Goal: Task Accomplishment & Management: Use online tool/utility

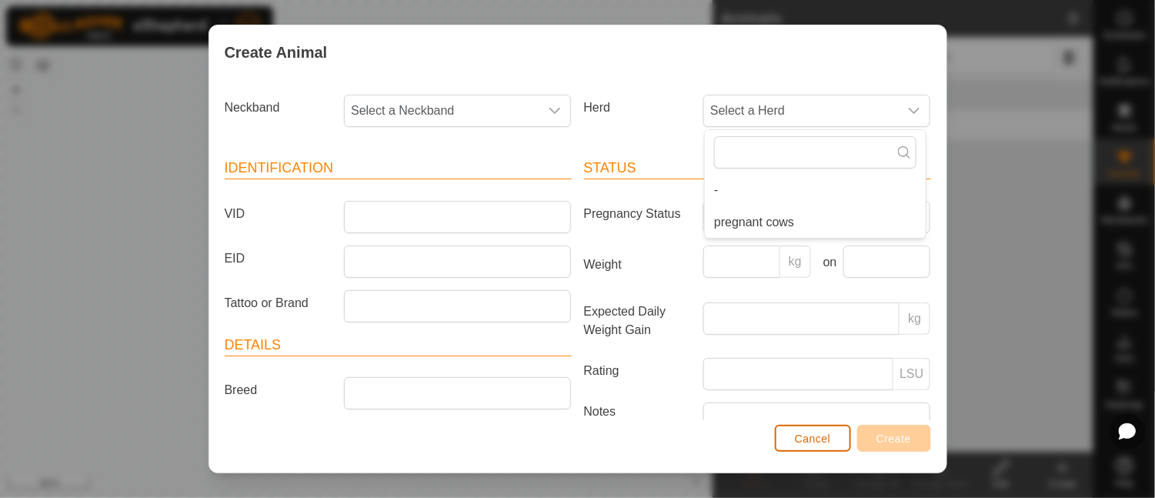
click at [808, 443] on span "Cancel" at bounding box center [813, 438] width 36 height 12
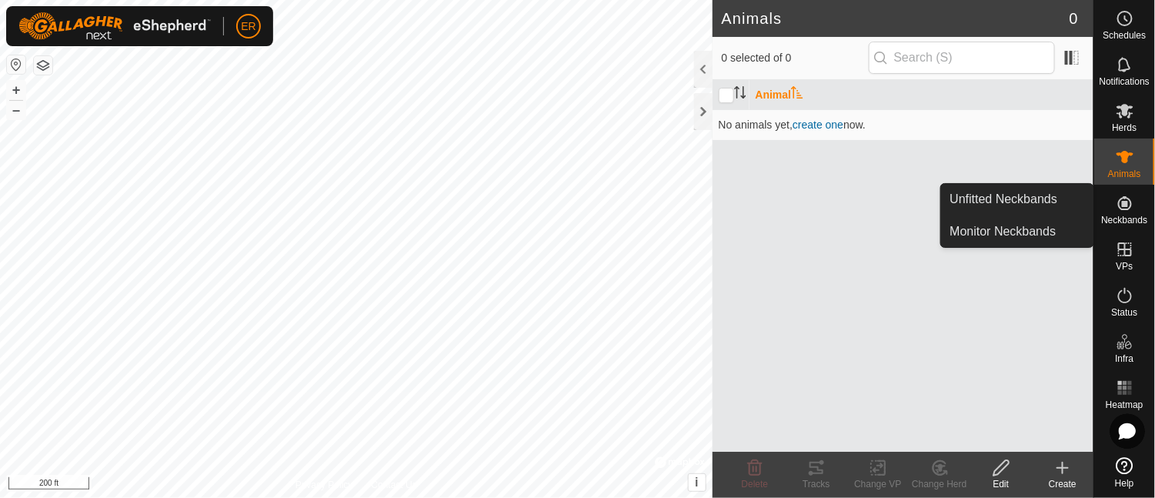
click at [1126, 212] on icon at bounding box center [1124, 203] width 18 height 18
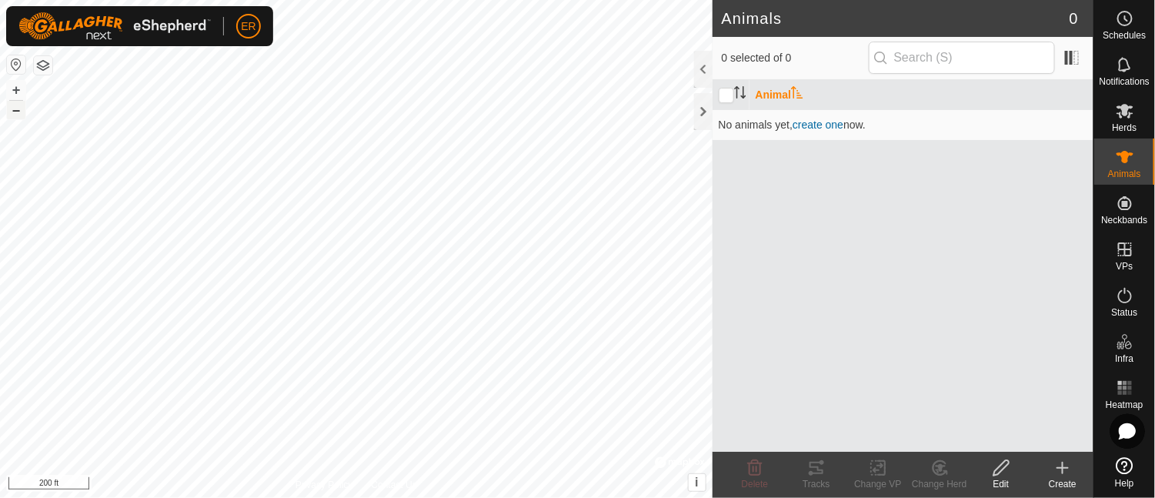
click at [13, 111] on button "–" at bounding box center [16, 110] width 18 height 18
click at [19, 89] on button "+" at bounding box center [16, 90] width 18 height 18
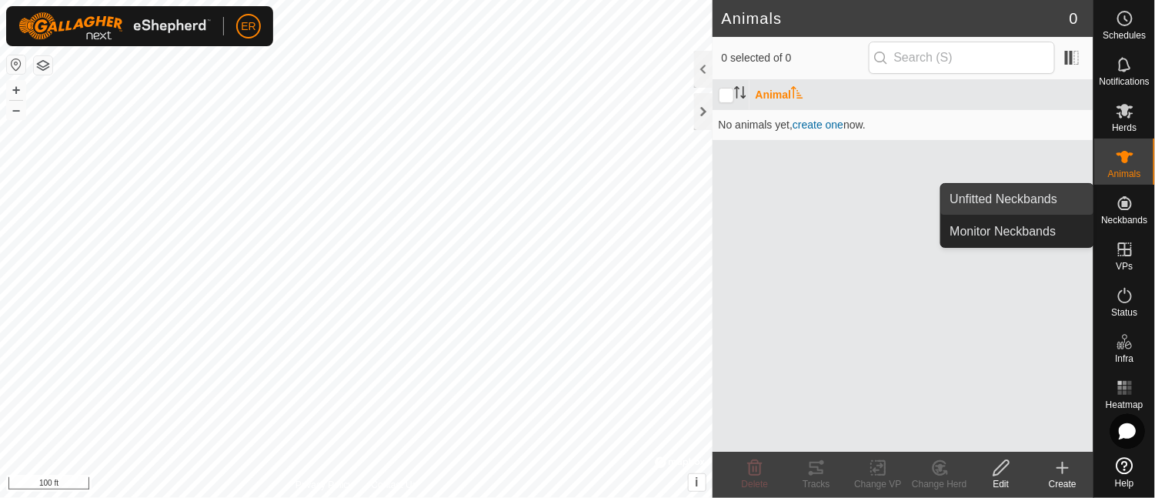
click at [1038, 196] on link "Unfitted Neckbands" at bounding box center [1017, 199] width 152 height 31
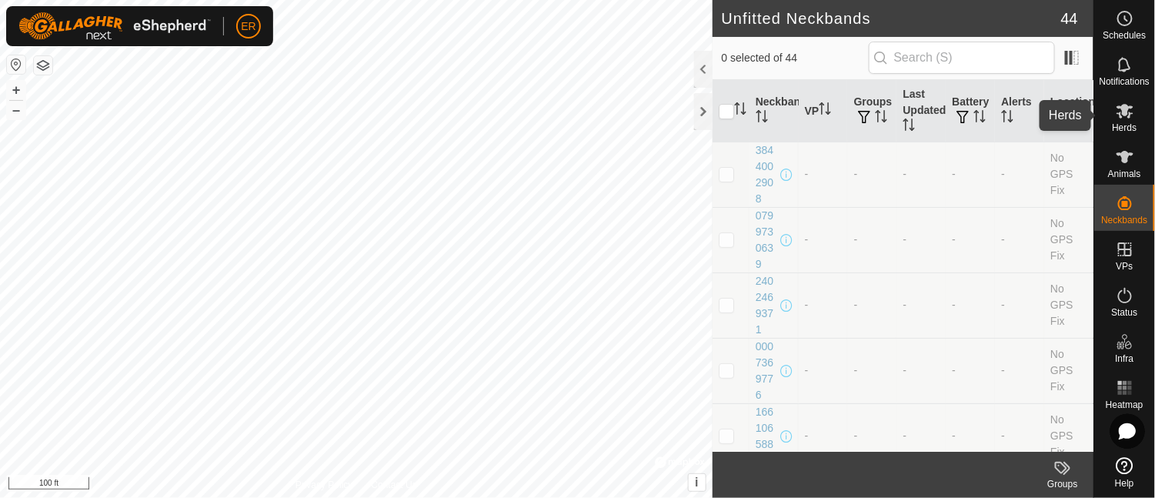
click at [1125, 108] on icon at bounding box center [1124, 111] width 17 height 15
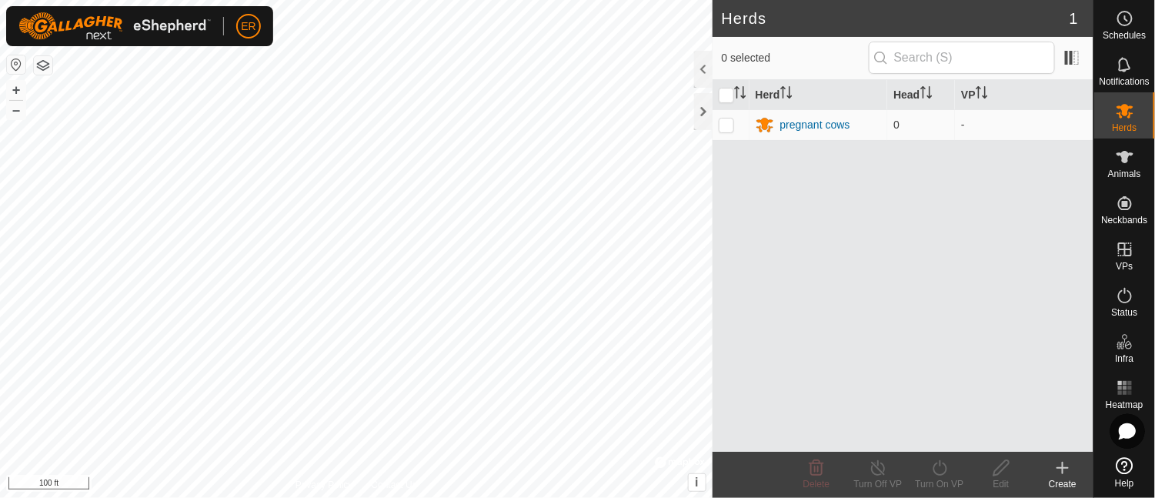
click at [1063, 469] on icon at bounding box center [1062, 467] width 18 height 18
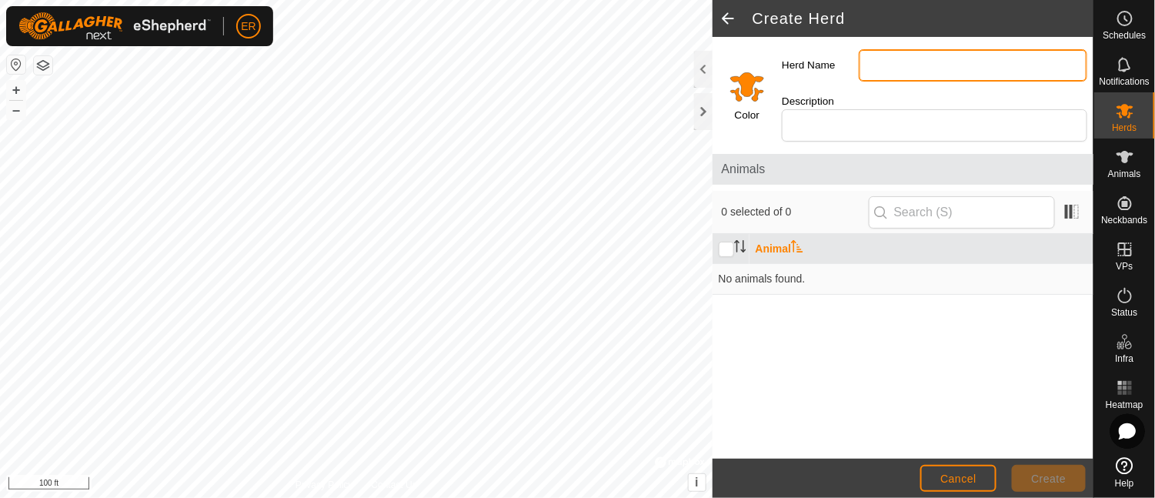
click at [874, 66] on input "Herd Name" at bounding box center [972, 65] width 228 height 32
type input "[PERSON_NAME] cows"
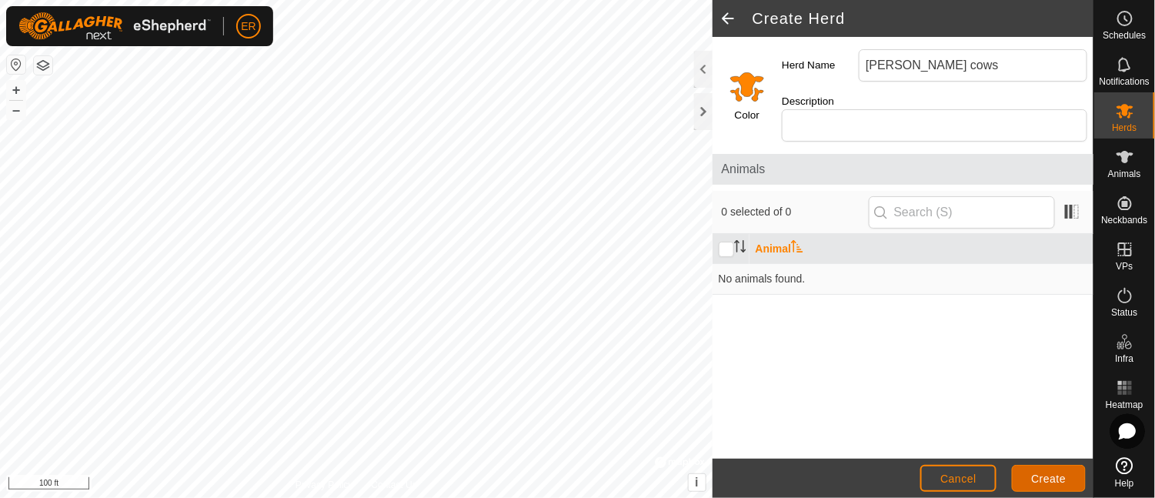
click at [1038, 474] on span "Create" at bounding box center [1049, 478] width 35 height 12
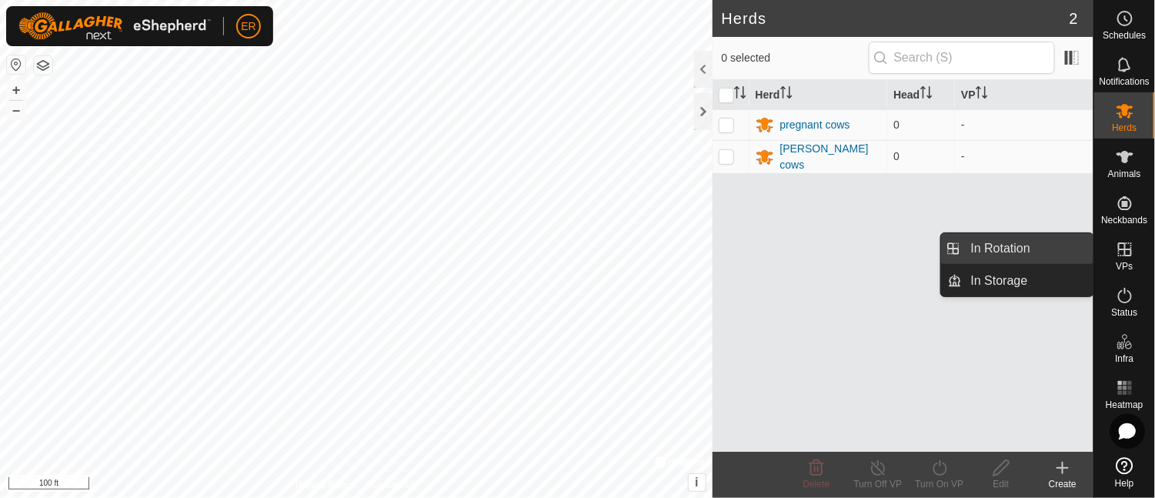
click at [1055, 251] on link "In Rotation" at bounding box center [1028, 248] width 132 height 31
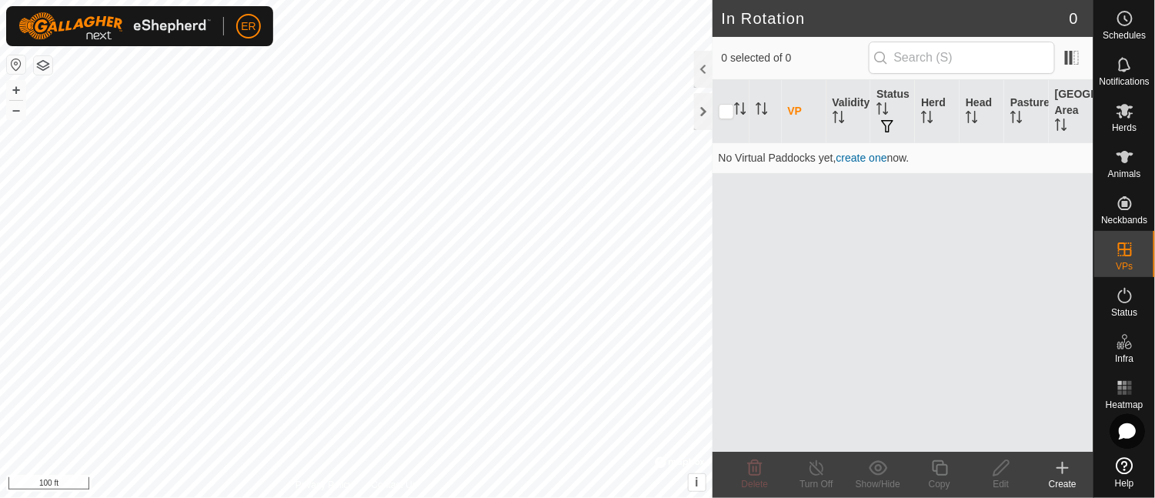
click at [1061, 464] on icon at bounding box center [1062, 467] width 18 height 18
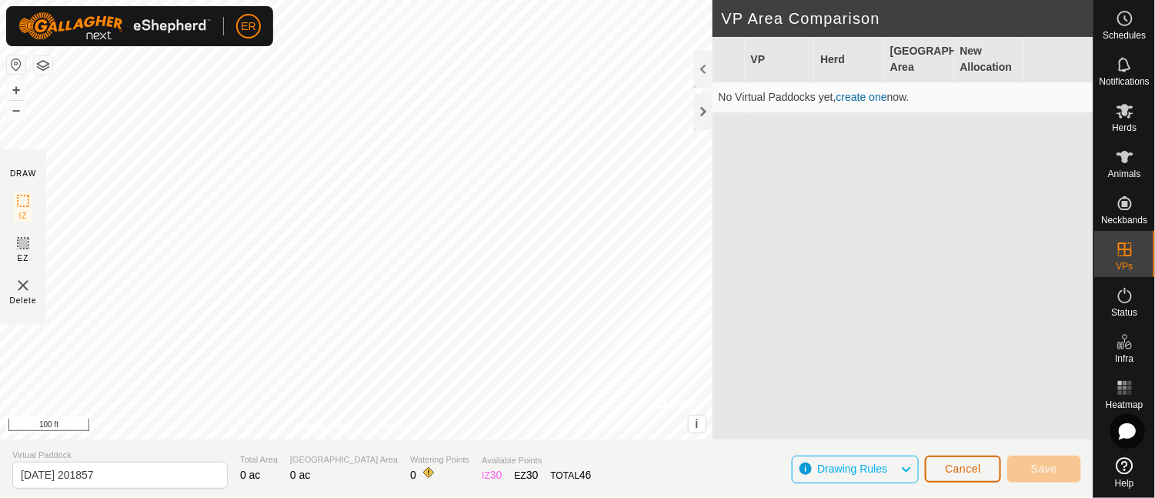
click at [973, 463] on span "Cancel" at bounding box center [963, 468] width 36 height 12
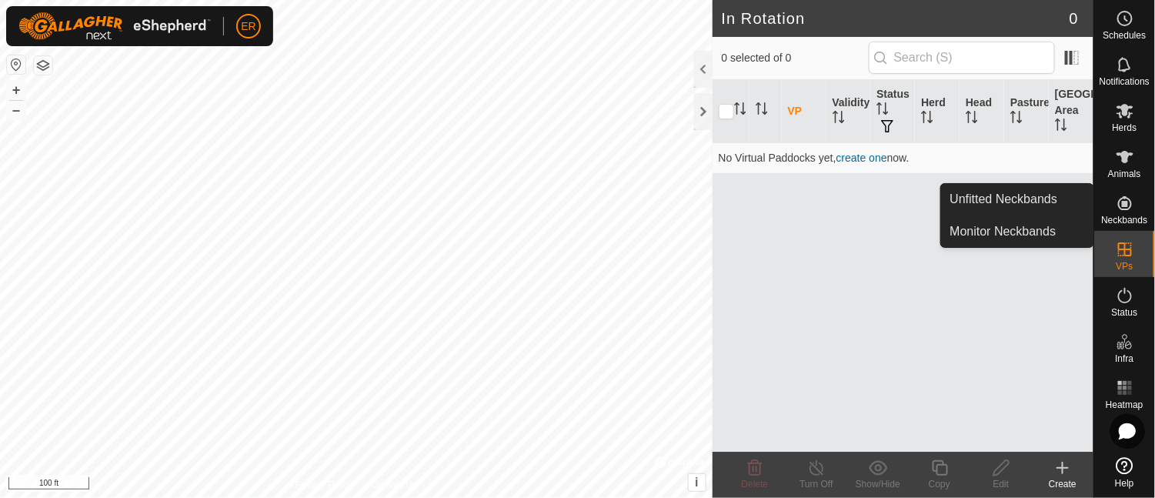
click at [1128, 202] on icon at bounding box center [1124, 203] width 18 height 18
click at [1042, 202] on link "Unfitted Neckbands" at bounding box center [1017, 199] width 152 height 31
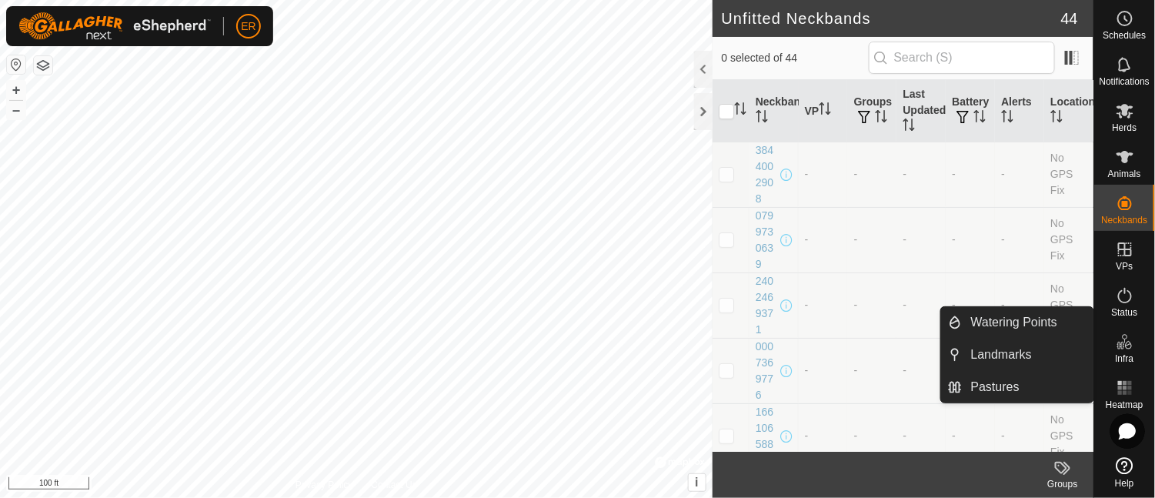
click at [1126, 462] on icon at bounding box center [1124, 465] width 17 height 17
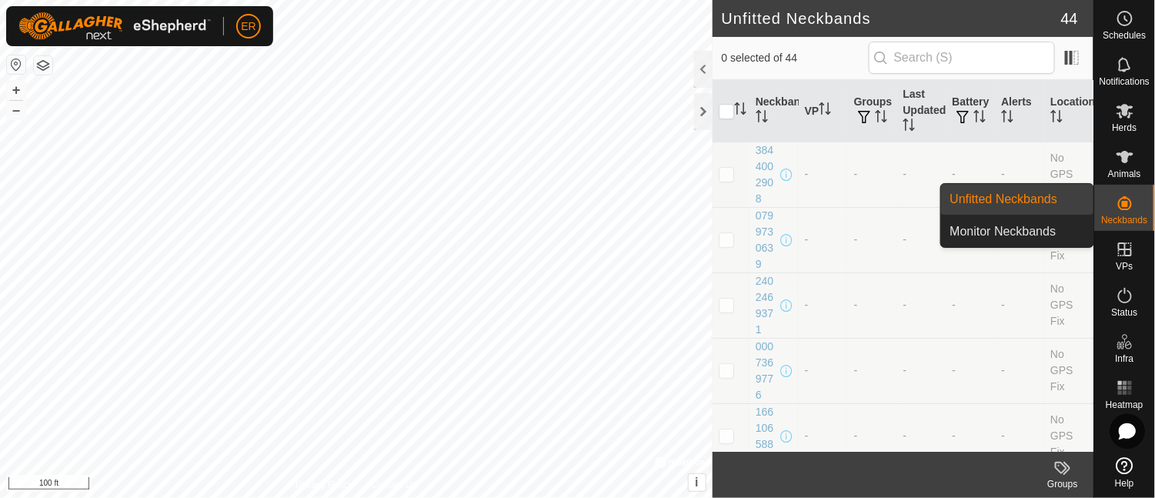
click at [1121, 204] on icon at bounding box center [1124, 203] width 18 height 18
click at [1029, 200] on link "Unfitted Neckbands" at bounding box center [1017, 199] width 152 height 31
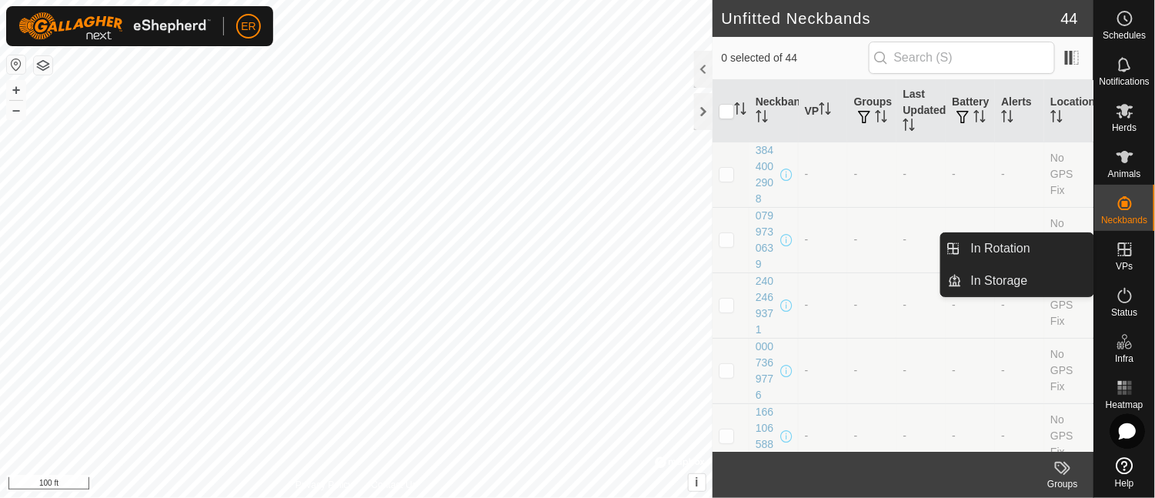
click at [1123, 245] on icon at bounding box center [1124, 249] width 18 height 18
click at [1027, 247] on link "In Rotation" at bounding box center [1028, 248] width 132 height 31
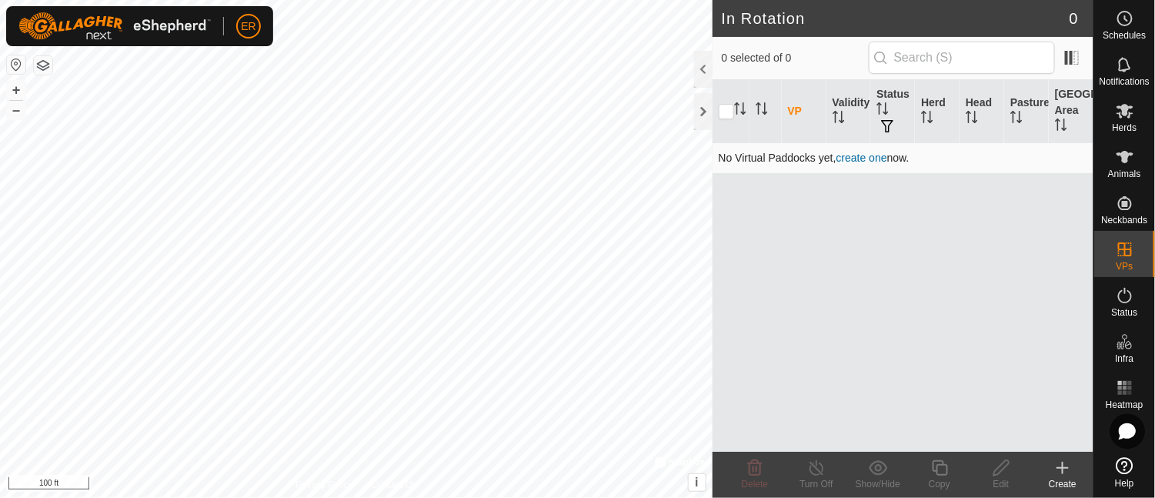
click at [863, 159] on link "create one" at bounding box center [861, 158] width 51 height 12
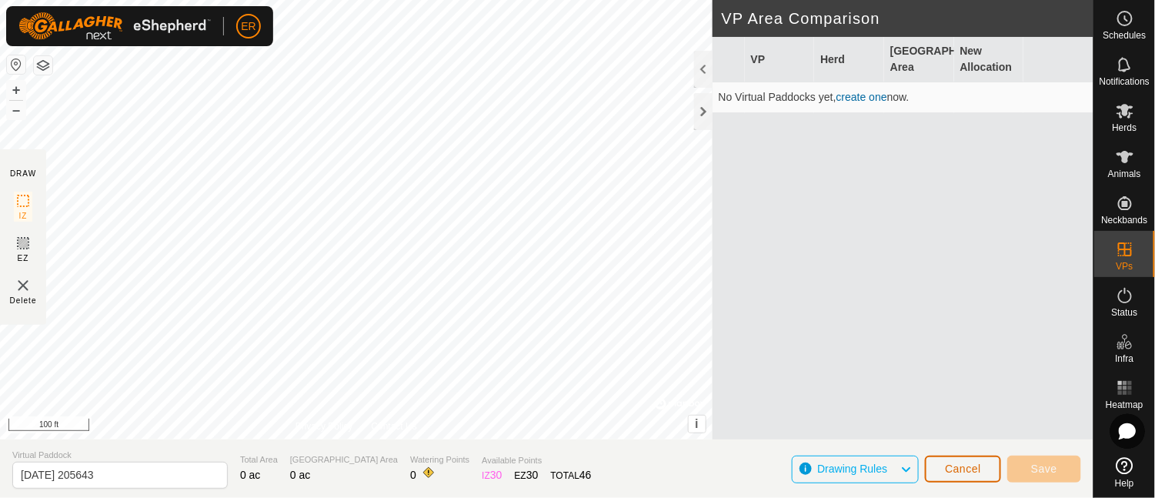
click at [952, 469] on span "Cancel" at bounding box center [963, 468] width 36 height 12
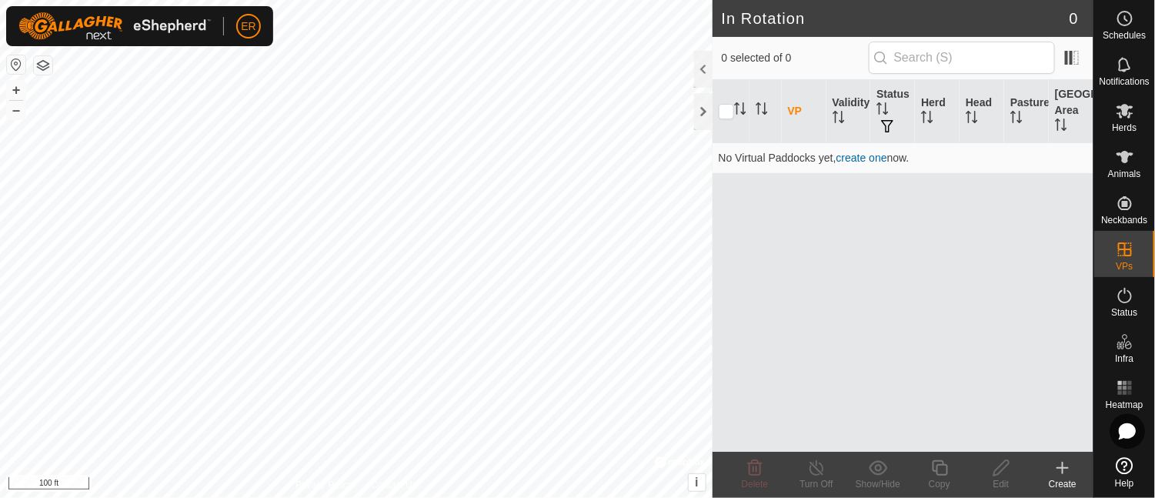
click at [1068, 473] on icon at bounding box center [1062, 467] width 18 height 18
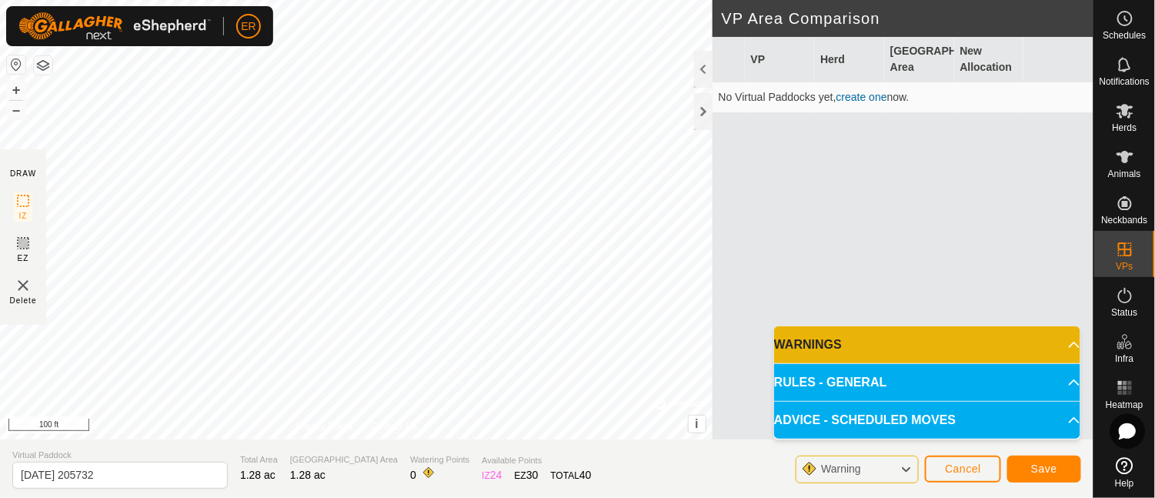
click at [1067, 341] on p-accordion-header "WARNINGS" at bounding box center [927, 344] width 306 height 37
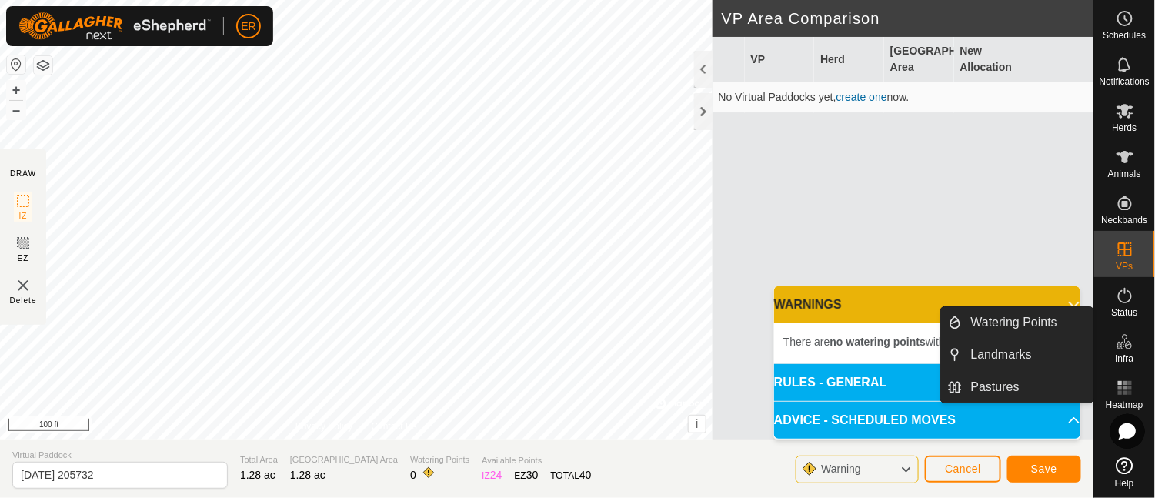
click at [1122, 347] on icon at bounding box center [1124, 341] width 18 height 18
click at [998, 317] on link "Watering Points" at bounding box center [1028, 322] width 132 height 31
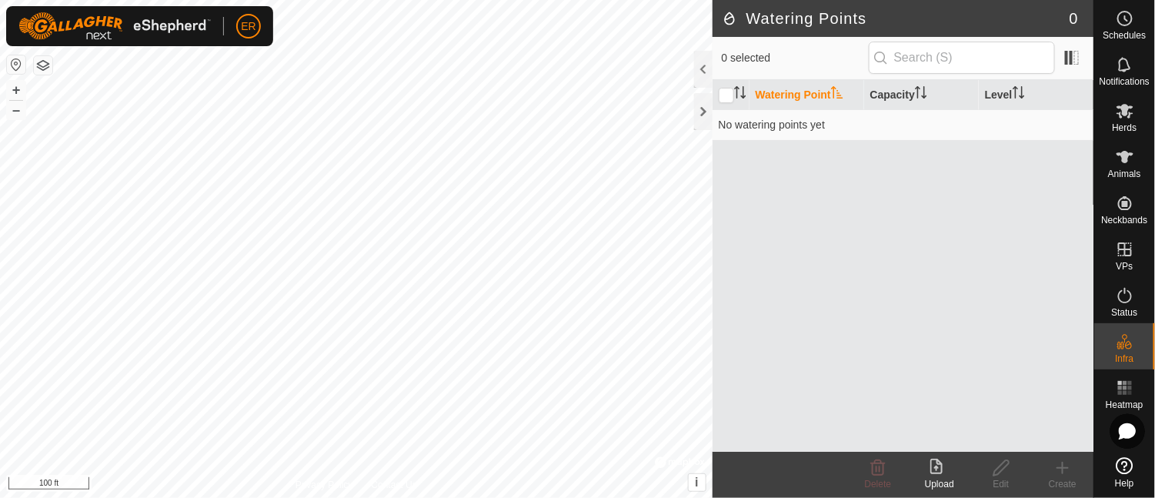
click at [1064, 468] on icon at bounding box center [1062, 468] width 11 height 0
click at [800, 94] on th "Watering Point" at bounding box center [806, 95] width 115 height 30
click at [1063, 475] on icon at bounding box center [1062, 467] width 18 height 18
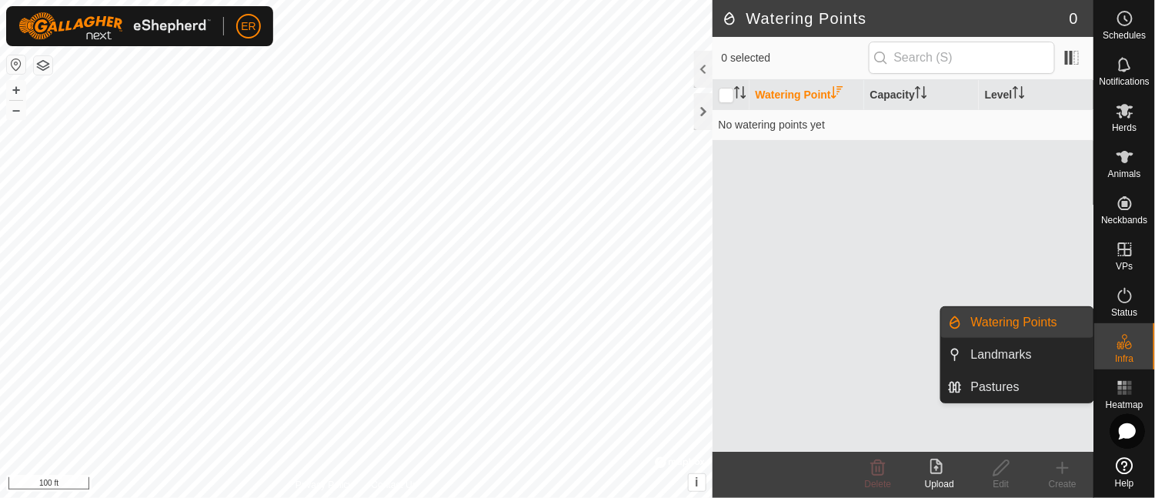
click at [1021, 317] on link "Watering Points" at bounding box center [1028, 322] width 132 height 31
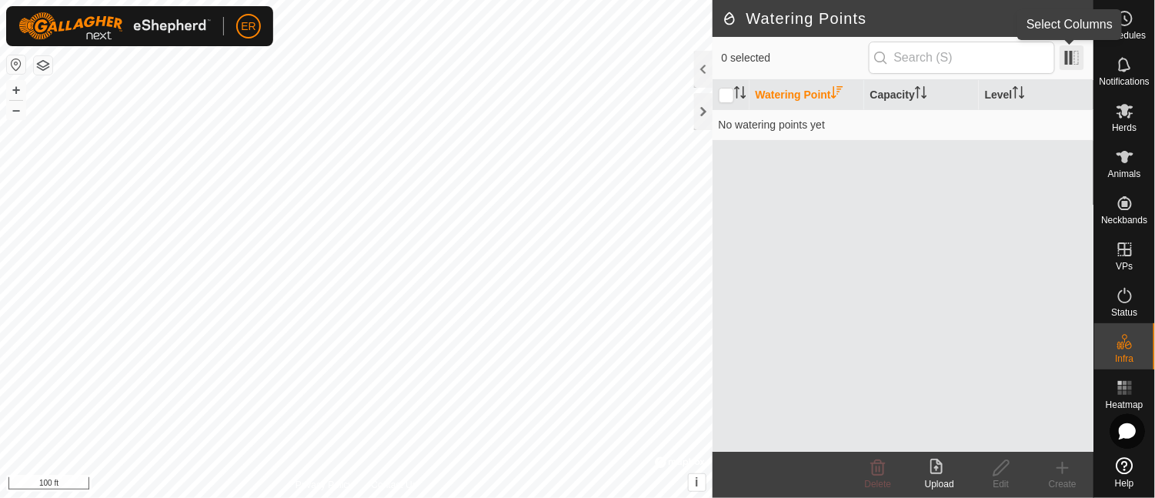
click at [1078, 58] on span at bounding box center [1071, 57] width 25 height 25
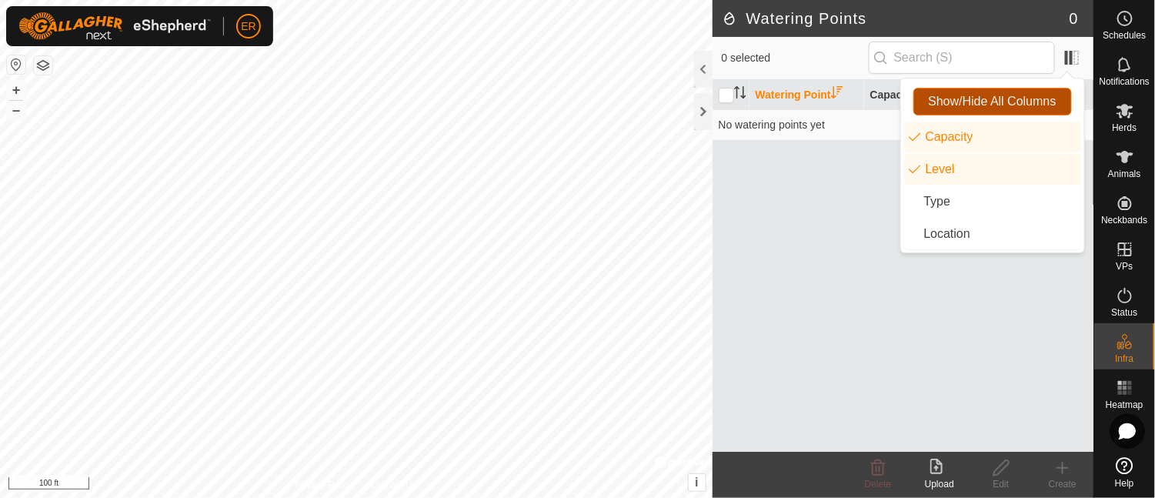
click at [1022, 97] on span "Show/Hide All Columns" at bounding box center [992, 102] width 128 height 14
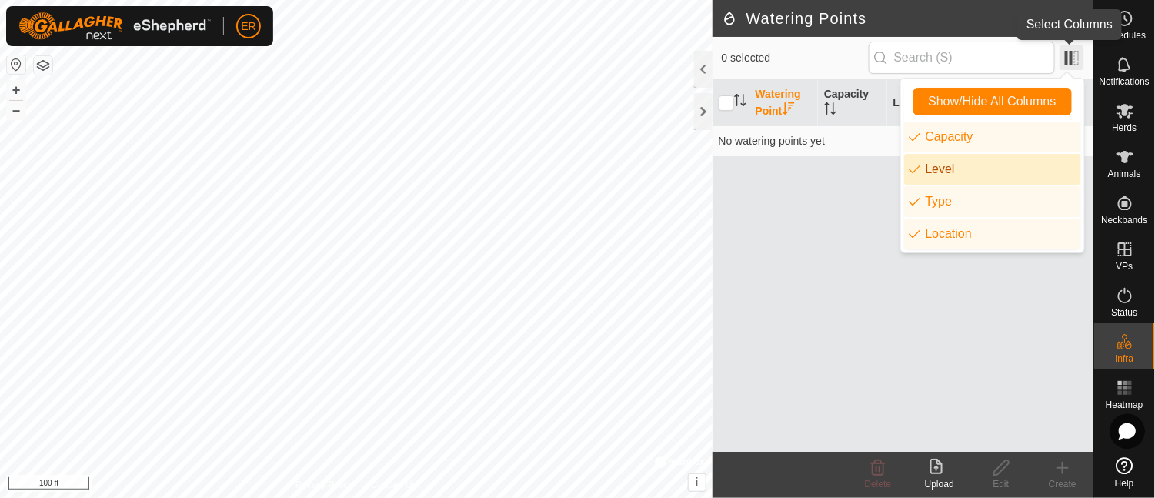
click at [1067, 59] on span at bounding box center [1071, 57] width 25 height 25
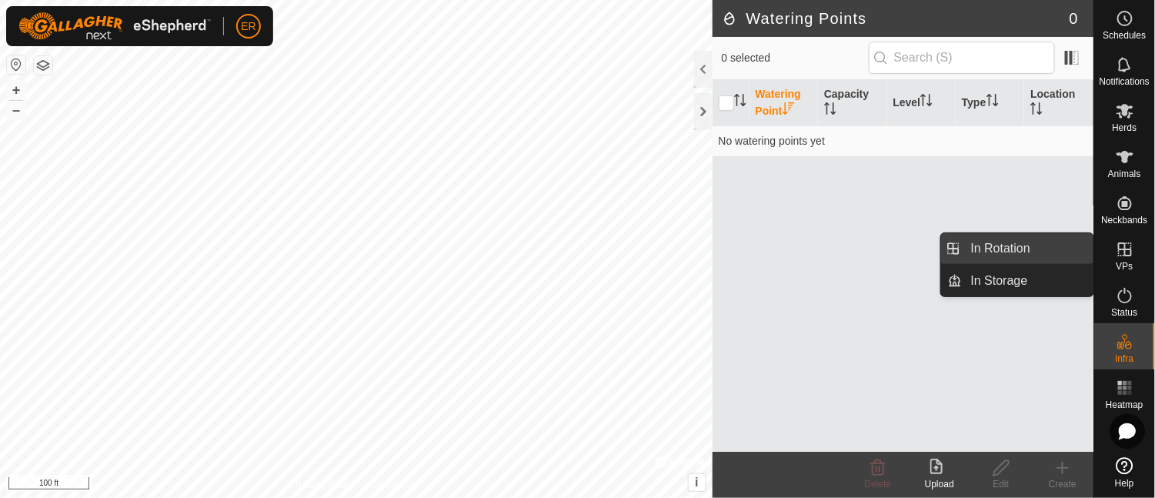
click at [1022, 248] on link "In Rotation" at bounding box center [1028, 248] width 132 height 31
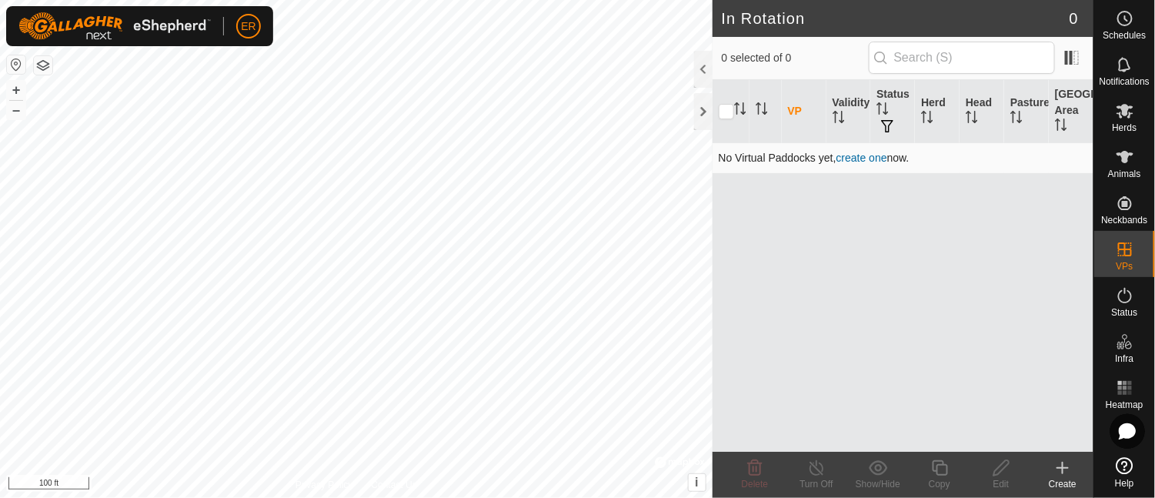
click at [876, 155] on link "create one" at bounding box center [861, 158] width 51 height 12
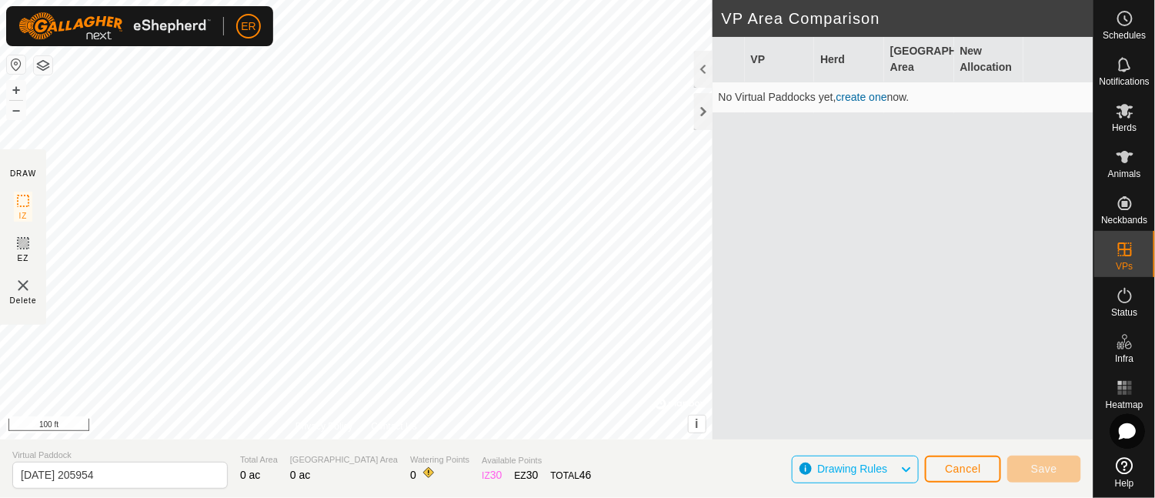
click at [876, 469] on span "Drawing Rules" at bounding box center [852, 468] width 70 height 12
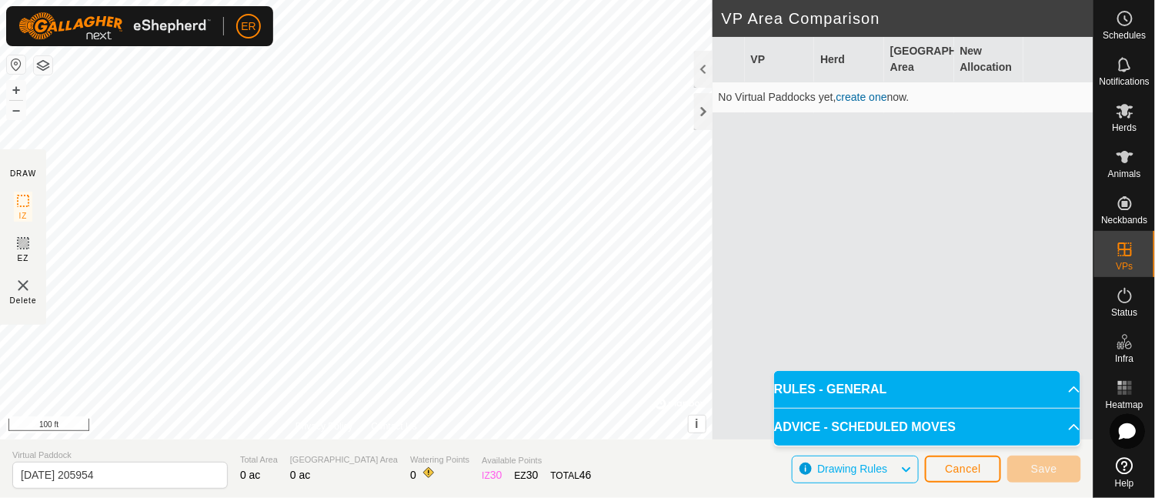
click at [878, 389] on p-accordion-header "RULES - GENERAL" at bounding box center [927, 389] width 306 height 37
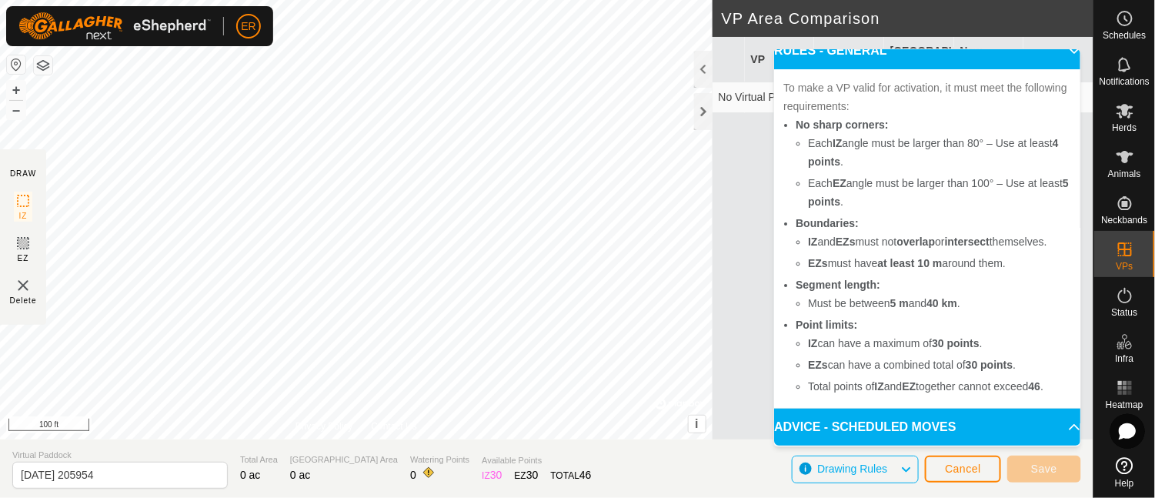
scroll to position [54, 0]
click at [975, 423] on p-accordion-header "ADVICE - SCHEDULED MOVES" at bounding box center [927, 426] width 306 height 37
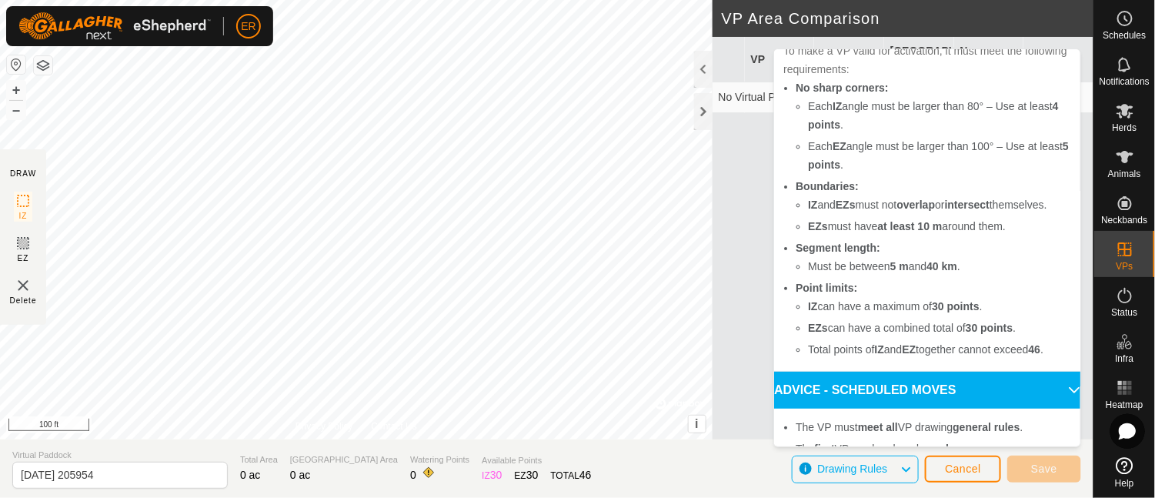
click at [1051, 408] on p-accordion-header "ADVICE - SCHEDULED MOVES" at bounding box center [927, 390] width 306 height 37
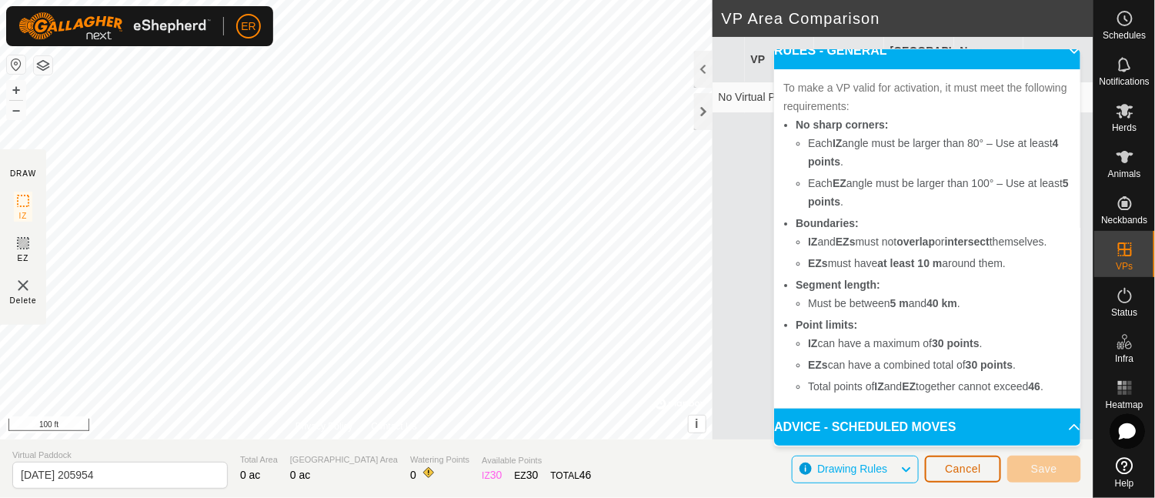
click at [981, 473] on span "Cancel" at bounding box center [963, 468] width 36 height 12
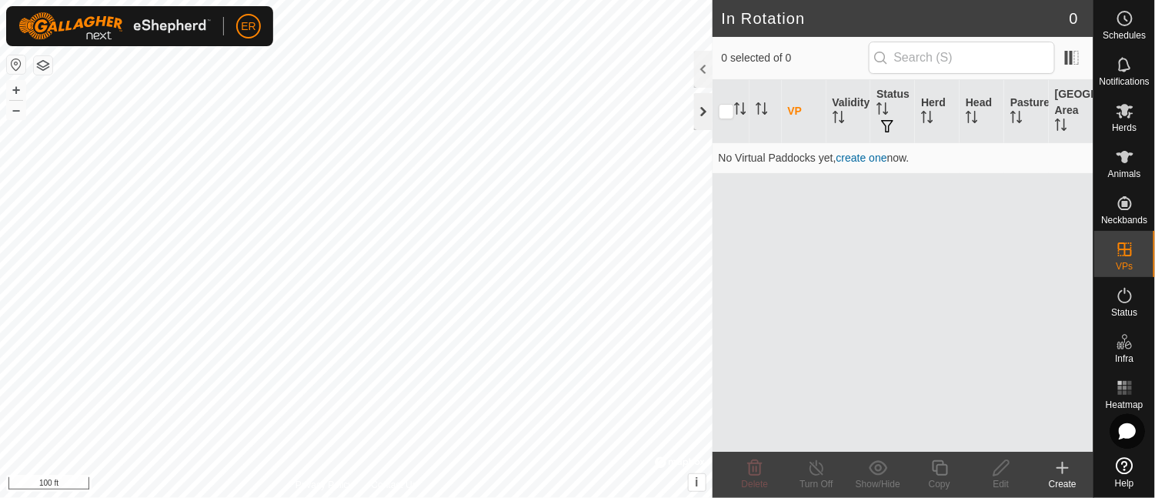
click at [703, 107] on div at bounding box center [703, 111] width 18 height 37
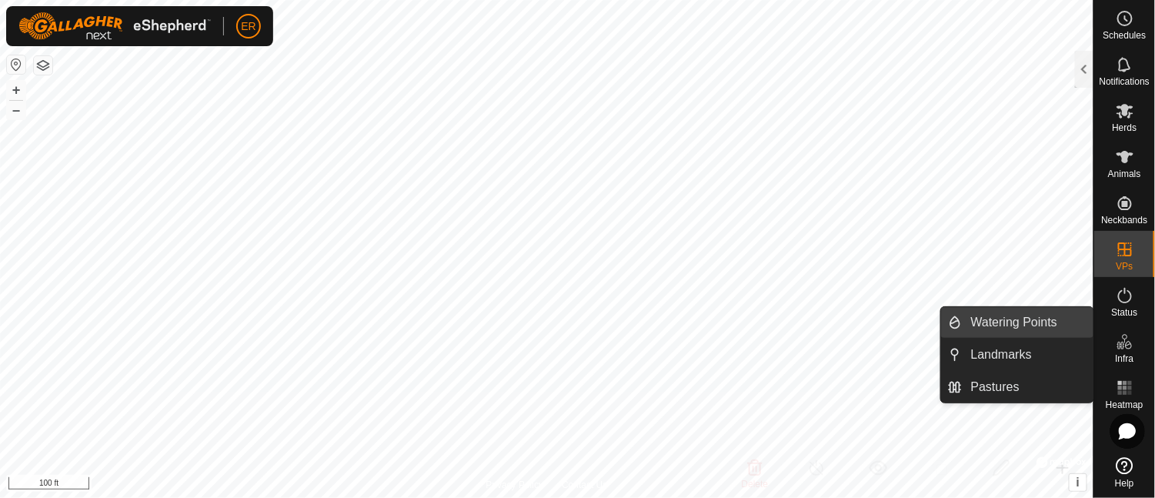
click at [1027, 322] on link "Watering Points" at bounding box center [1028, 322] width 132 height 31
click at [1055, 318] on link "Watering Points" at bounding box center [1028, 322] width 132 height 31
click at [1020, 325] on link "Watering Points" at bounding box center [1028, 322] width 132 height 31
click at [1005, 325] on link "Watering Points" at bounding box center [1028, 322] width 132 height 31
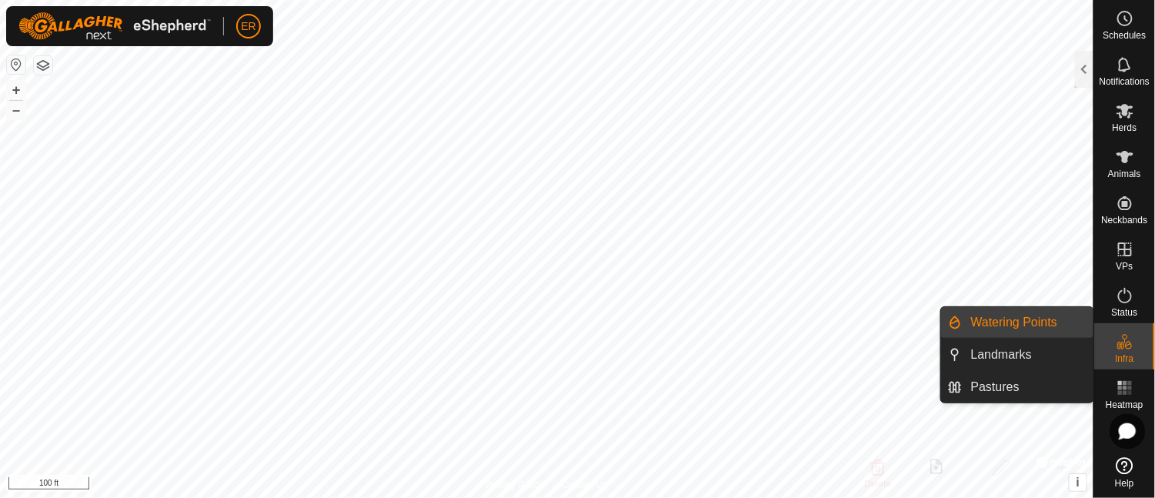
click at [1005, 325] on link "Watering Points" at bounding box center [1028, 322] width 132 height 31
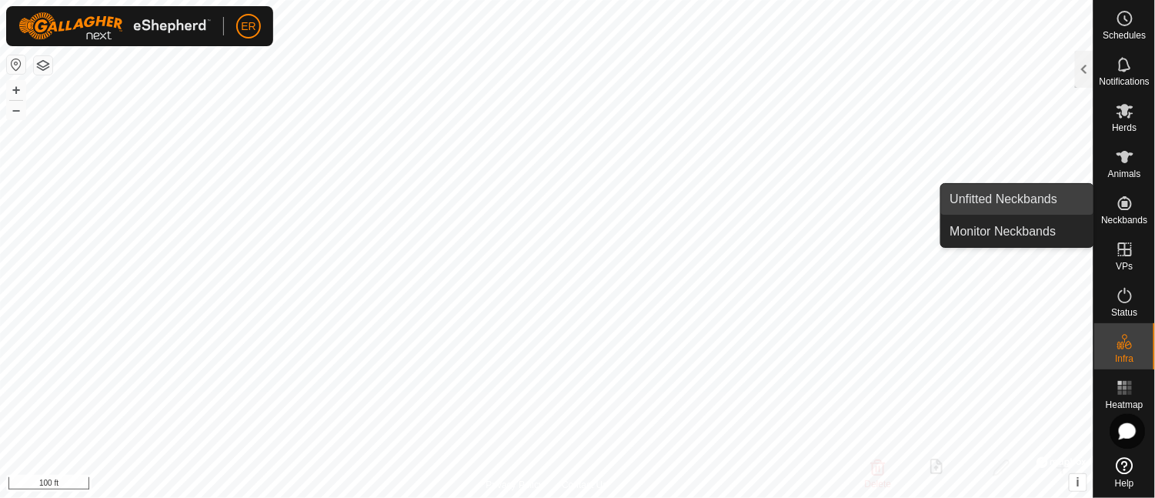
click at [1032, 197] on link "Unfitted Neckbands" at bounding box center [1017, 199] width 152 height 31
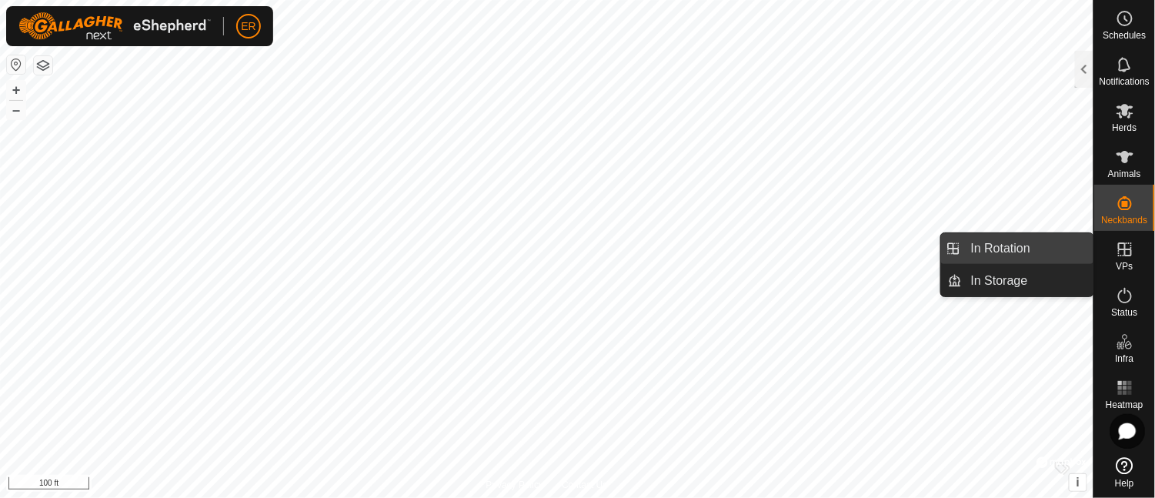
click at [1022, 249] on link "In Rotation" at bounding box center [1028, 248] width 132 height 31
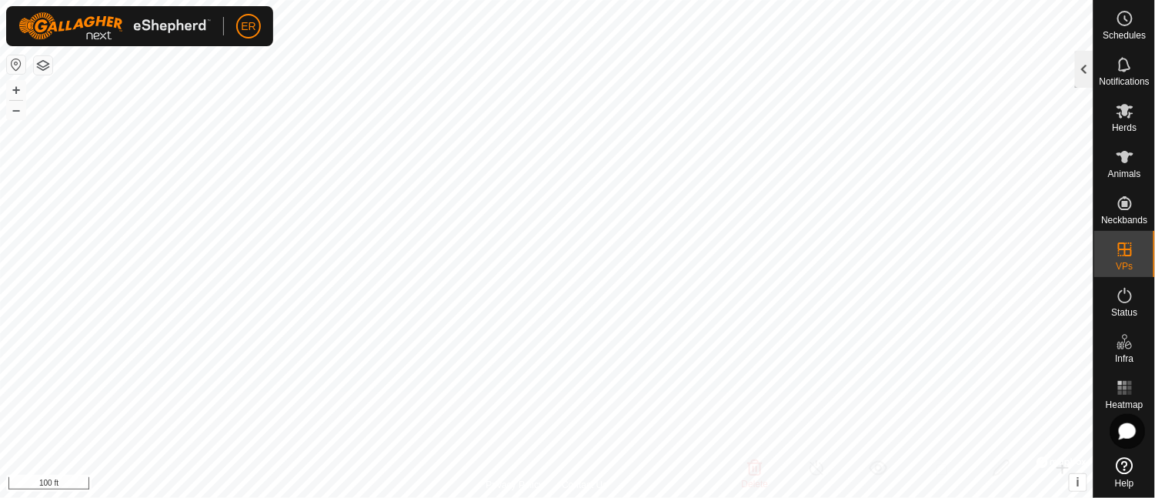
click at [1082, 72] on div at bounding box center [1084, 69] width 18 height 37
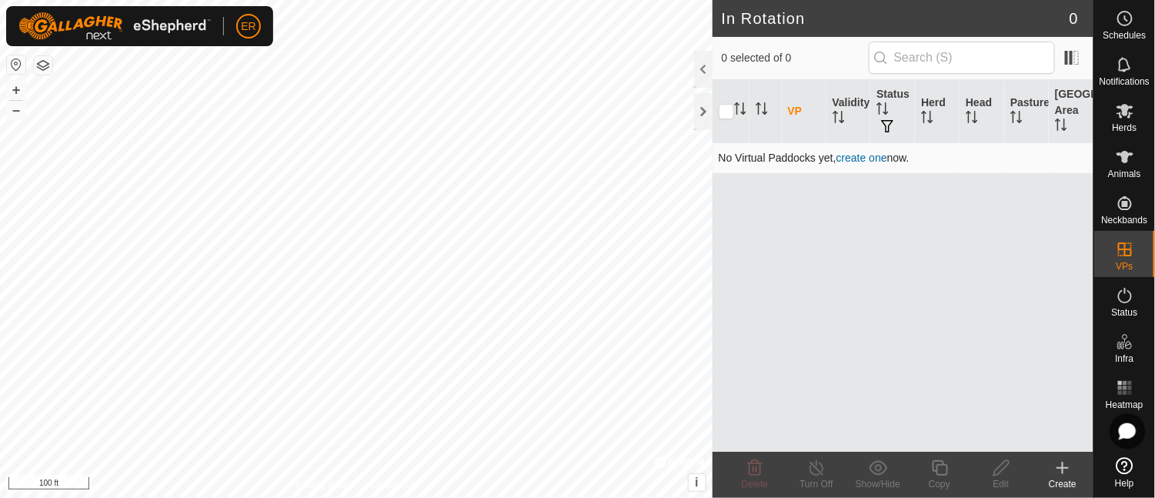
click at [882, 160] on link "create one" at bounding box center [861, 158] width 51 height 12
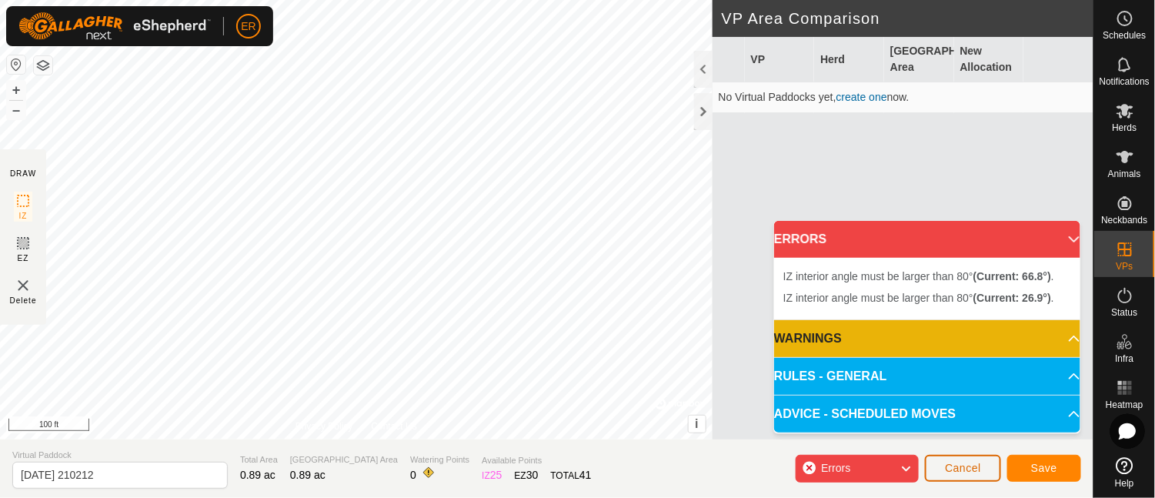
click at [958, 467] on span "Cancel" at bounding box center [963, 468] width 36 height 12
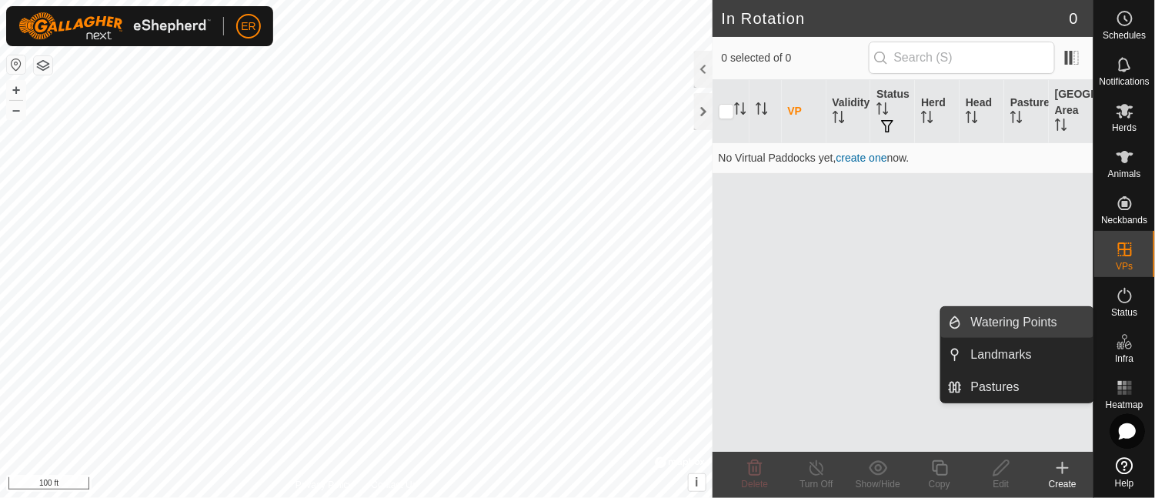
click at [1036, 320] on link "Watering Points" at bounding box center [1028, 322] width 132 height 31
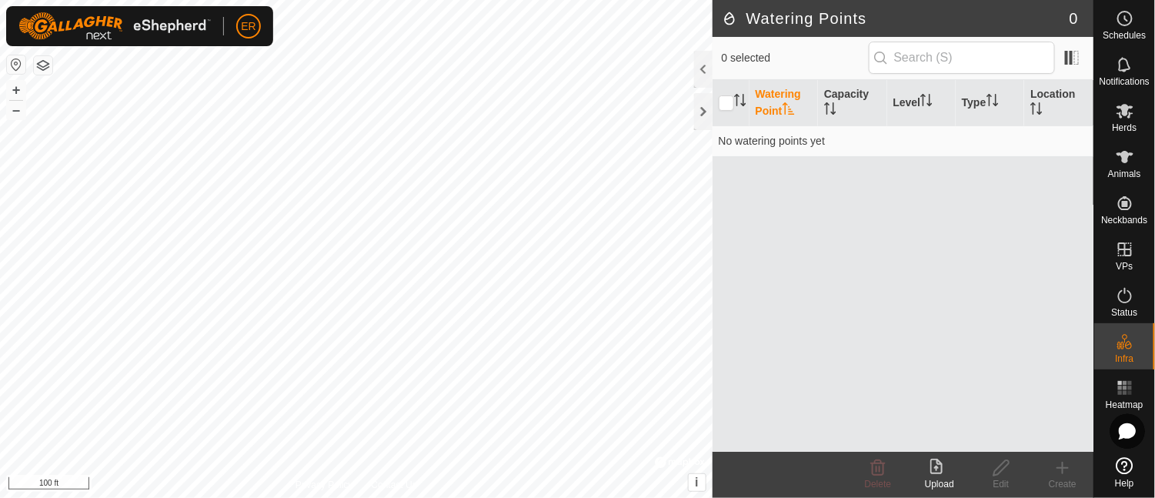
click at [1066, 472] on icon at bounding box center [1062, 467] width 18 height 18
click at [1065, 92] on th "Location" at bounding box center [1058, 103] width 69 height 46
click at [786, 87] on th "Watering Point" at bounding box center [783, 103] width 68 height 46
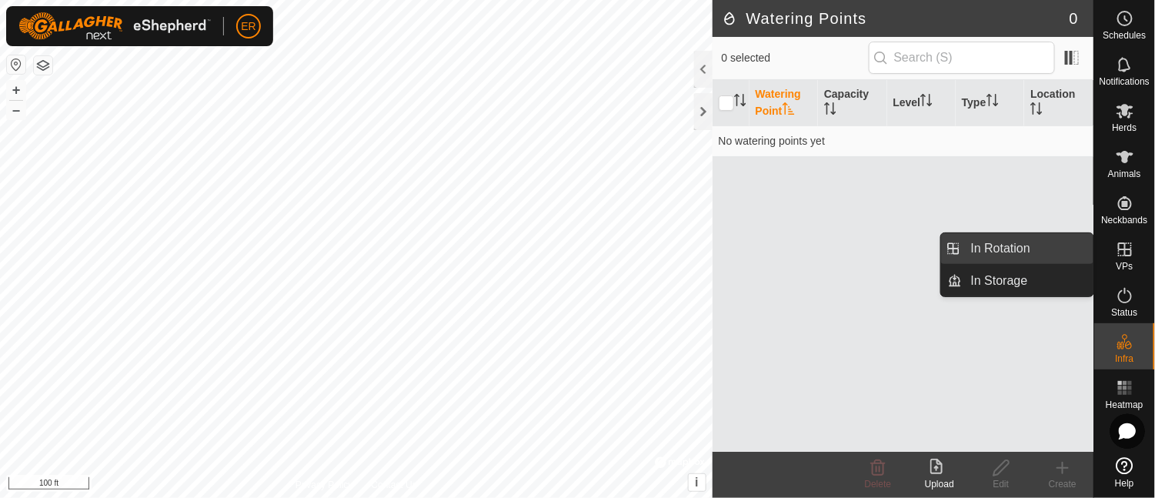
click at [1025, 246] on link "In Rotation" at bounding box center [1028, 248] width 132 height 31
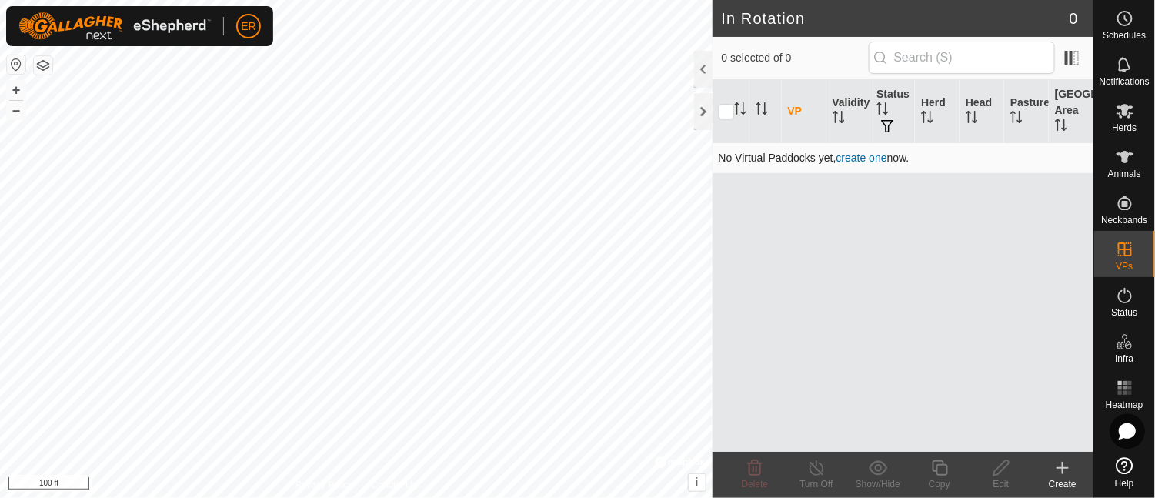
click at [857, 155] on link "create one" at bounding box center [861, 158] width 51 height 12
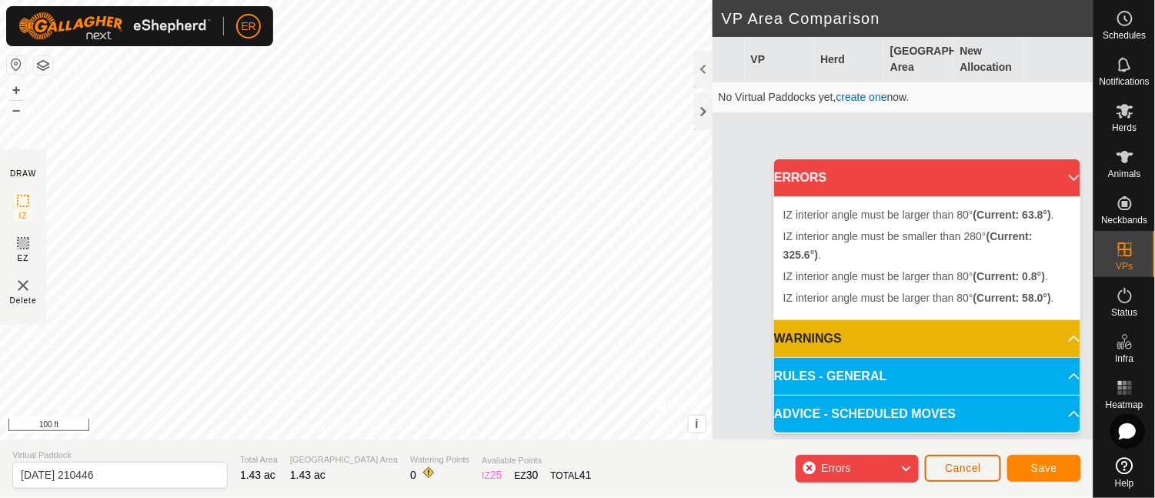
click at [979, 468] on span "Cancel" at bounding box center [963, 468] width 36 height 12
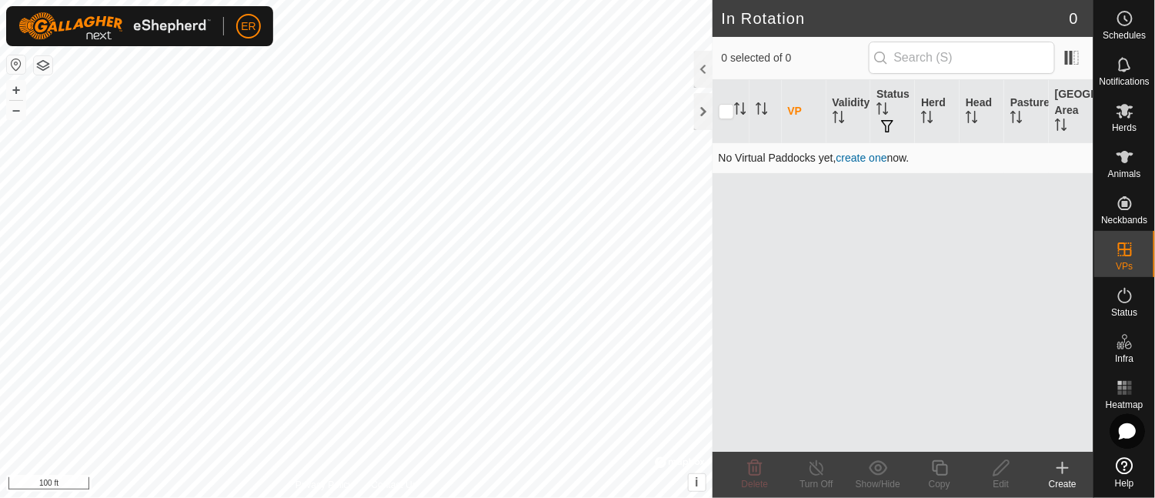
click at [865, 154] on link "create one" at bounding box center [861, 158] width 51 height 12
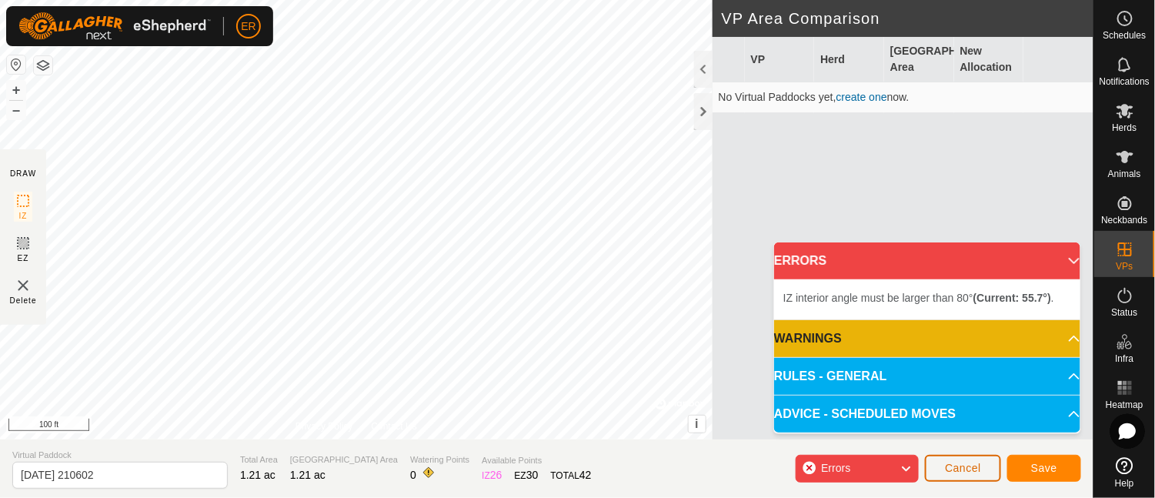
click at [966, 472] on span "Cancel" at bounding box center [963, 468] width 36 height 12
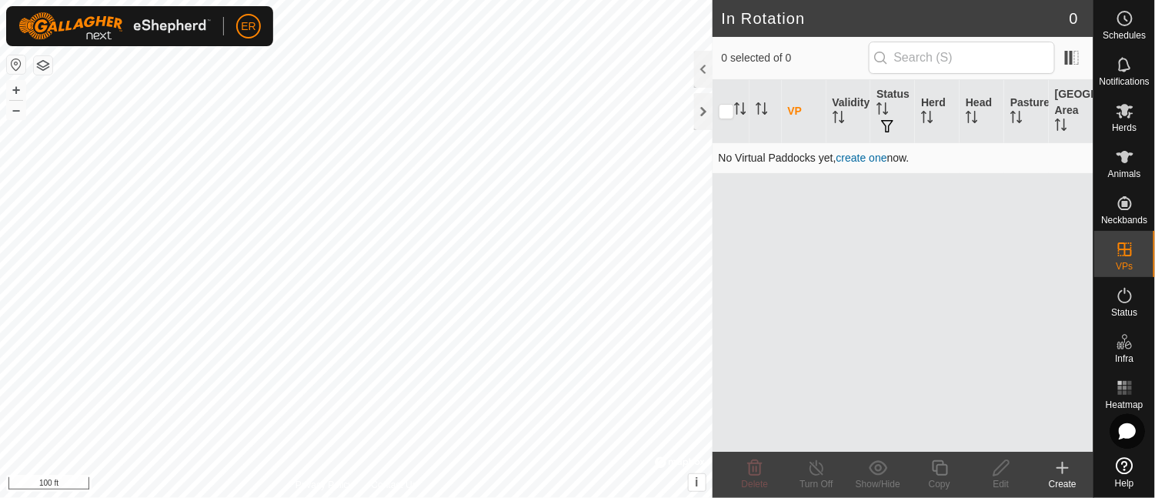
click at [854, 157] on link "create one" at bounding box center [861, 158] width 51 height 12
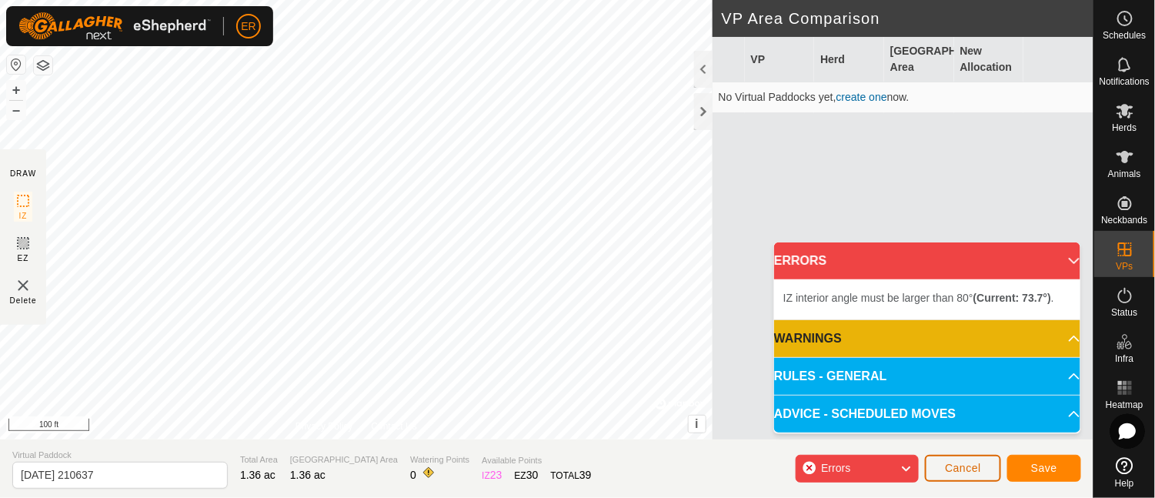
click at [959, 465] on span "Cancel" at bounding box center [963, 468] width 36 height 12
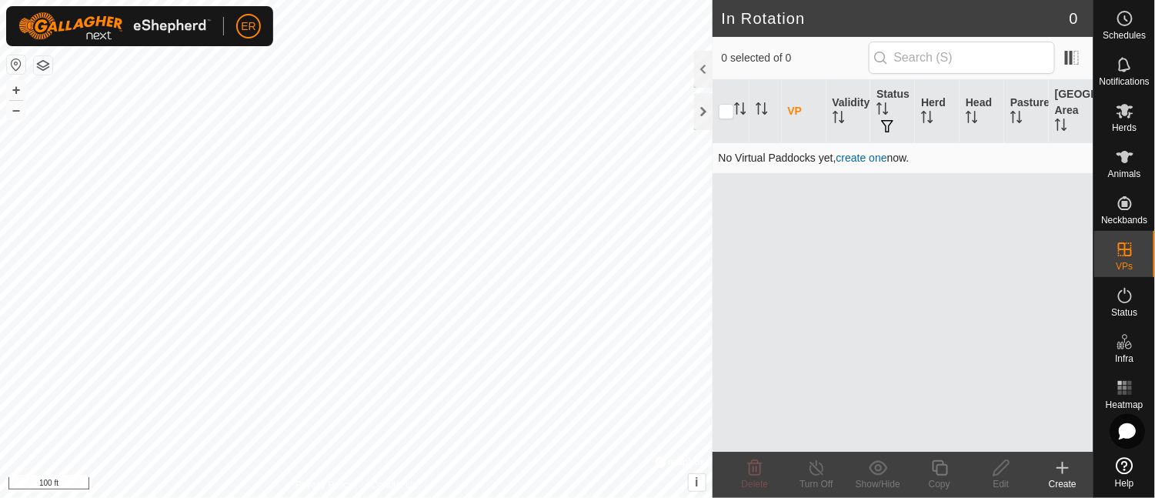
click at [855, 160] on link "create one" at bounding box center [861, 158] width 51 height 12
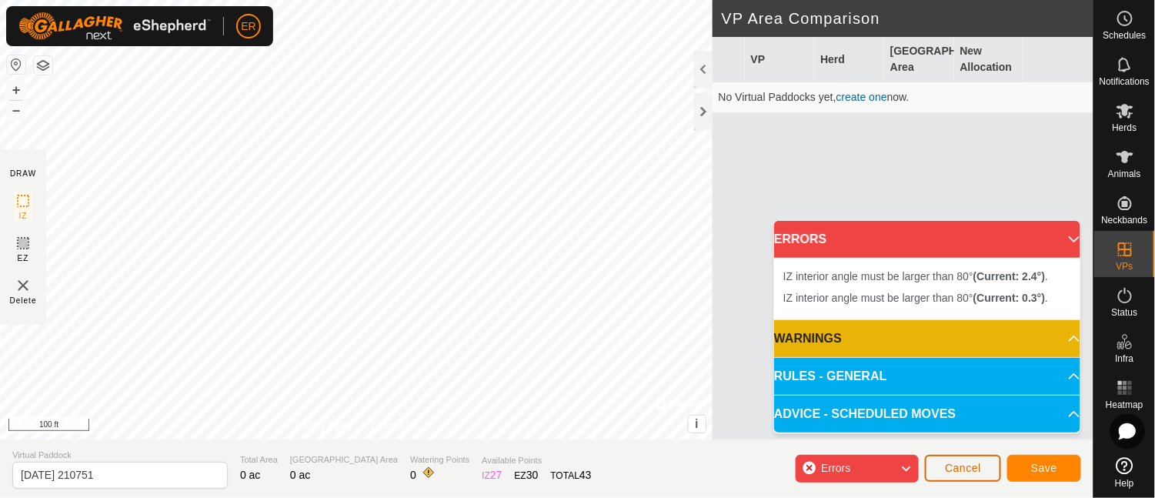
click at [960, 467] on span "Cancel" at bounding box center [963, 468] width 36 height 12
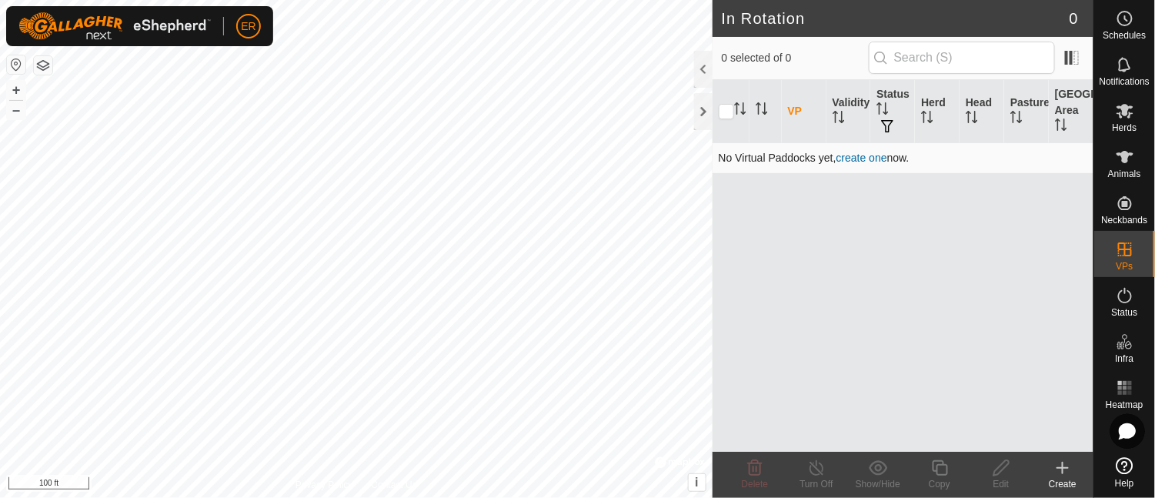
click at [857, 160] on link "create one" at bounding box center [861, 158] width 51 height 12
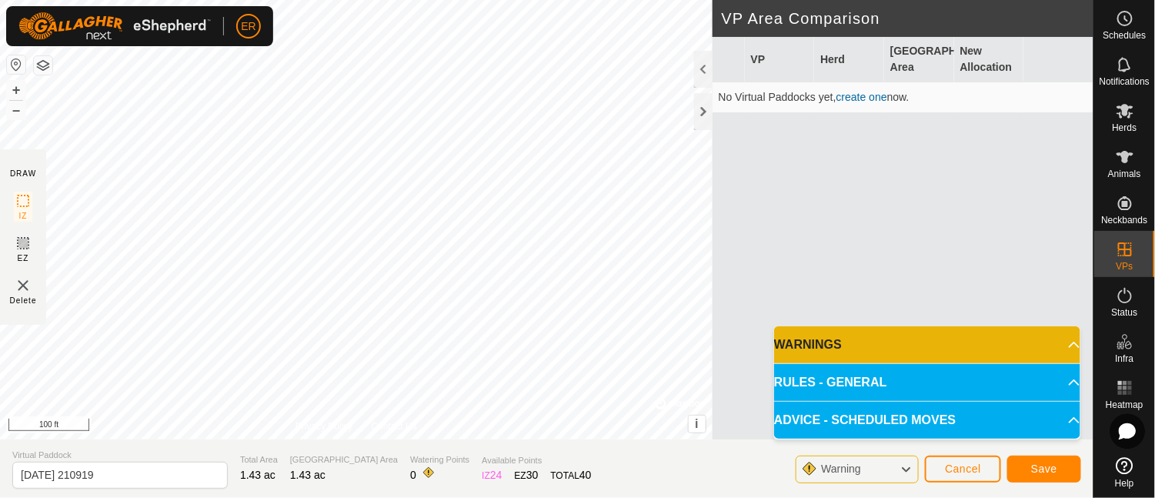
click at [905, 468] on icon at bounding box center [905, 469] width 12 height 20
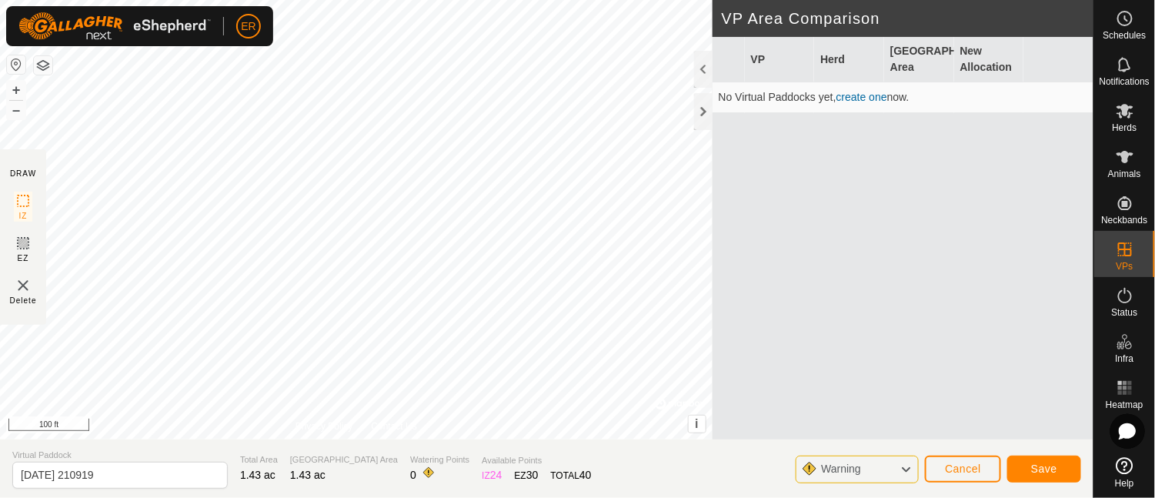
click at [908, 475] on icon at bounding box center [905, 469] width 12 height 20
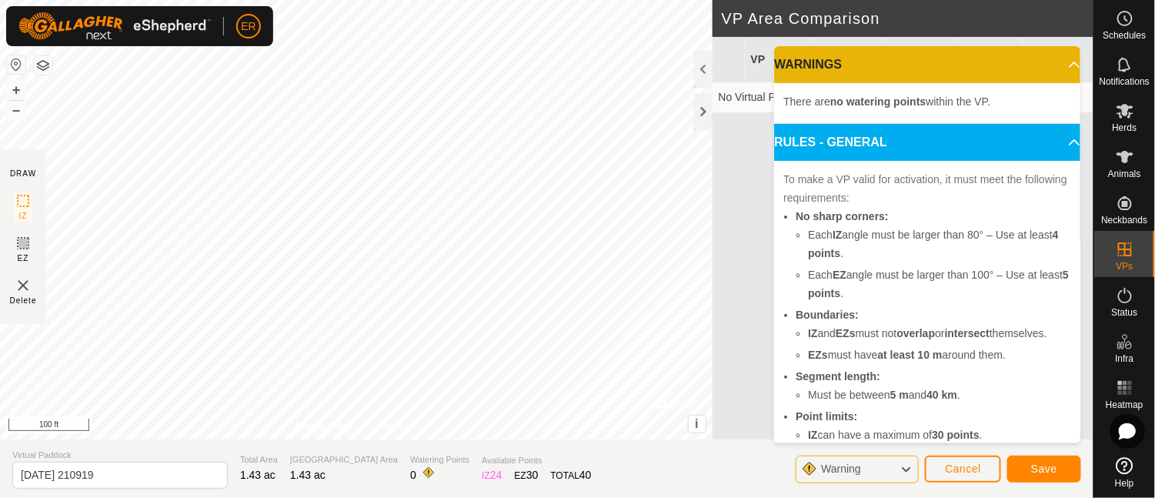
click at [756, 412] on div "VP Herd Grazing Area New Allocation No Virtual Paddocks yet, create one now." at bounding box center [902, 256] width 381 height 439
click at [1048, 63] on p-accordion-header "WARNINGS" at bounding box center [927, 64] width 306 height 37
click at [1049, 59] on p-accordion-header "WARNINGS" at bounding box center [927, 64] width 306 height 37
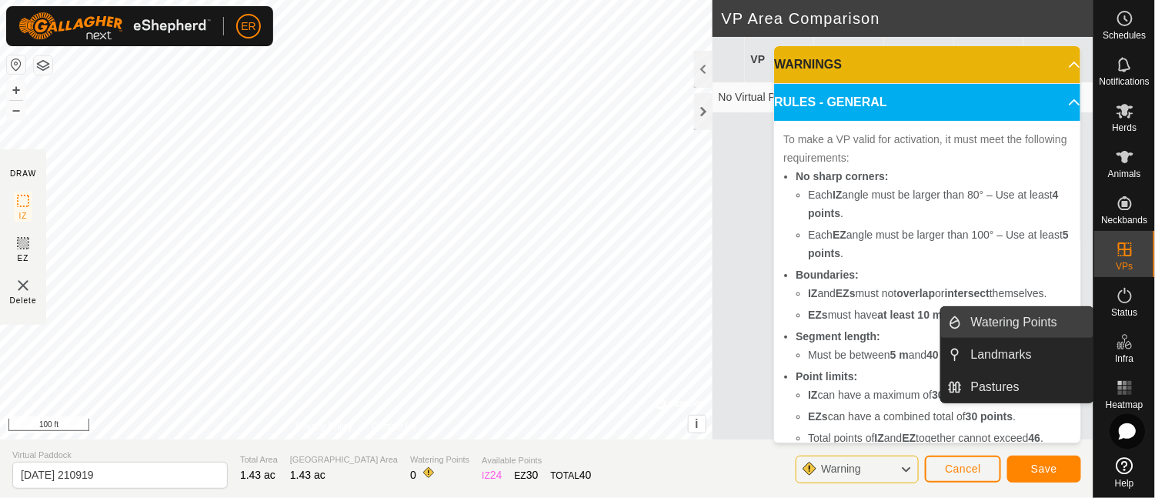
click at [1018, 318] on link "Watering Points" at bounding box center [1028, 322] width 132 height 31
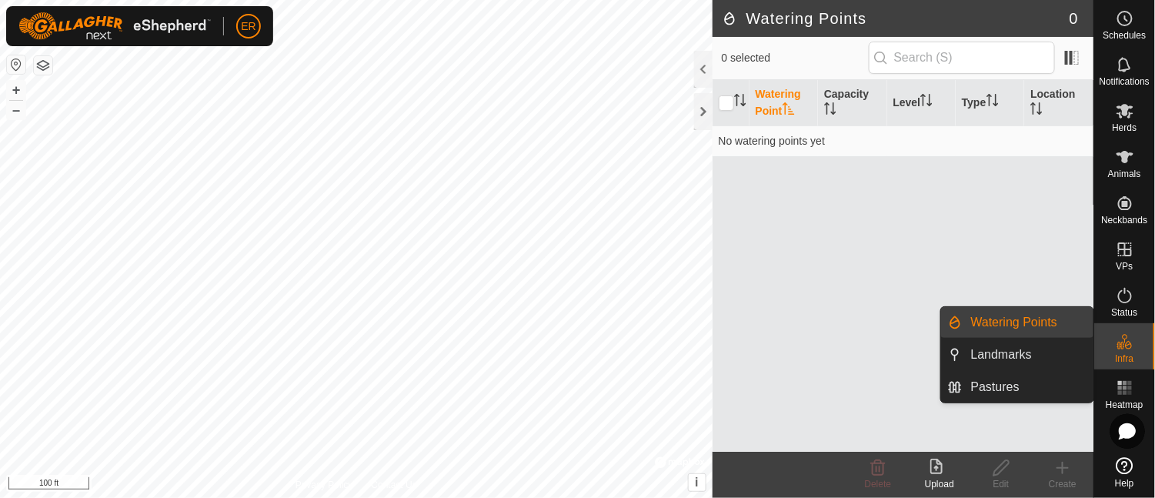
click at [1018, 318] on link "Watering Points" at bounding box center [1028, 322] width 132 height 31
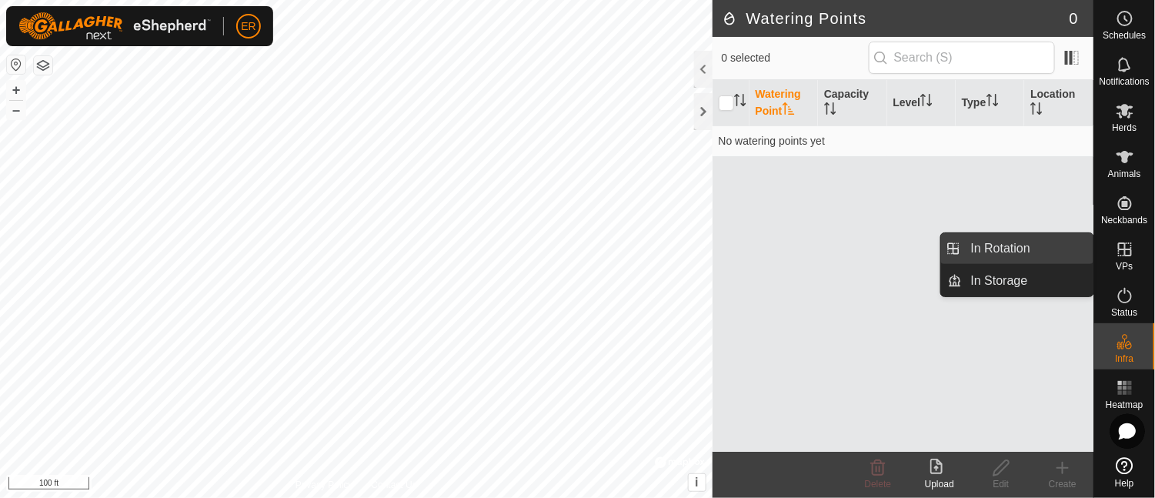
click at [1023, 248] on link "In Rotation" at bounding box center [1028, 248] width 132 height 31
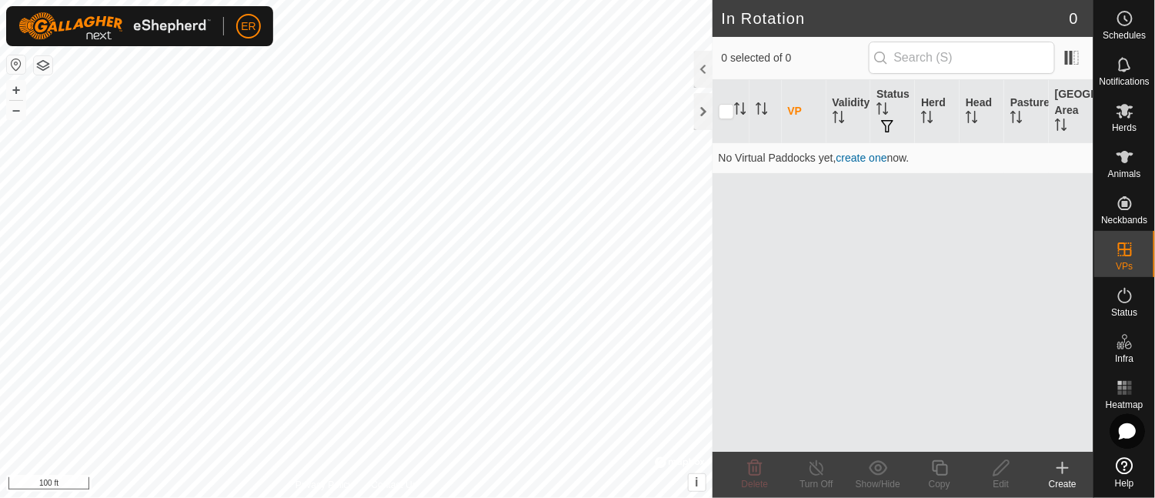
click at [1063, 460] on icon at bounding box center [1062, 467] width 18 height 18
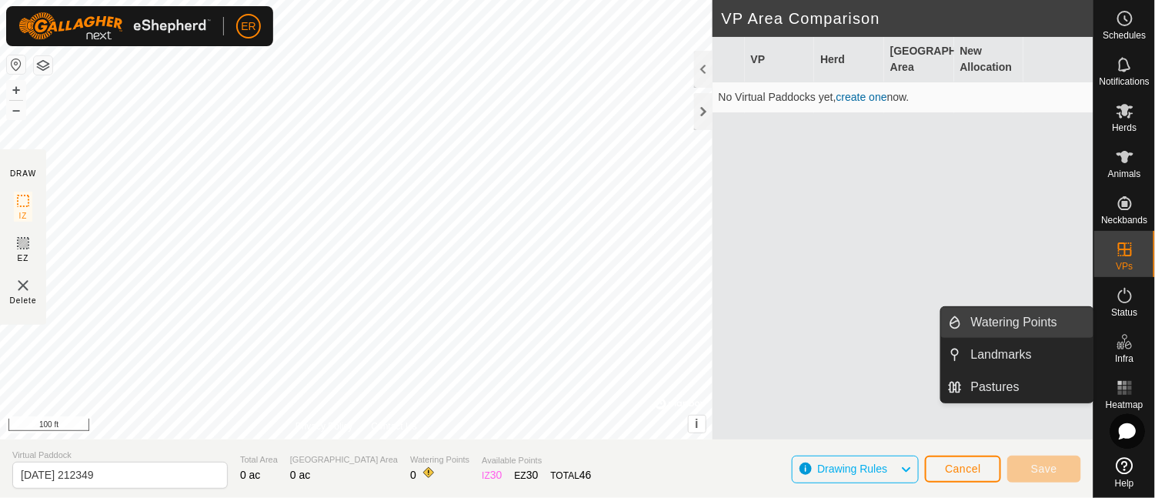
click at [1025, 322] on link "Watering Points" at bounding box center [1028, 322] width 132 height 31
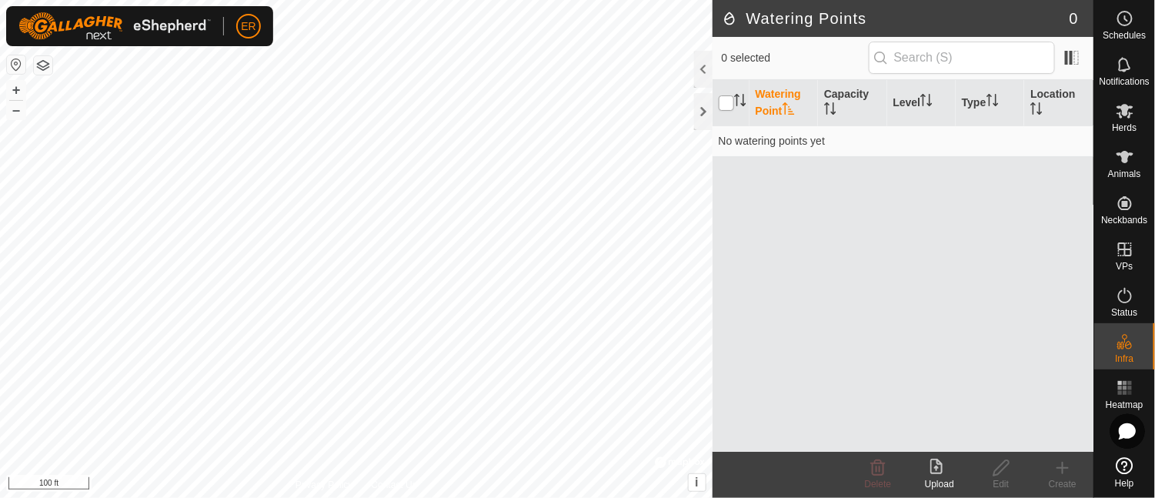
click at [723, 107] on input "checkbox" at bounding box center [725, 102] width 15 height 15
click at [731, 102] on input "checkbox" at bounding box center [725, 102] width 15 height 15
click at [775, 92] on th "Watering Point" at bounding box center [783, 103] width 68 height 46
click at [778, 115] on th "Watering Point" at bounding box center [783, 103] width 68 height 46
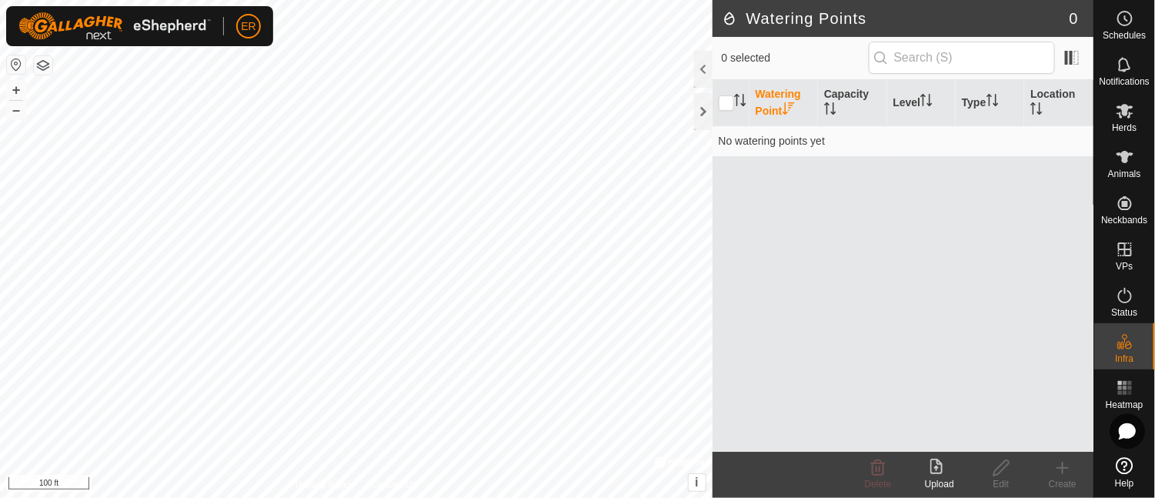
click at [778, 115] on th "Watering Point" at bounding box center [783, 103] width 68 height 46
click at [788, 109] on icon "Activate to sort" at bounding box center [788, 108] width 12 height 12
click at [785, 112] on icon "Activate to sort" at bounding box center [788, 108] width 12 height 12
click at [752, 144] on td "No watering points yet" at bounding box center [902, 140] width 381 height 31
click at [1126, 463] on icon at bounding box center [1124, 465] width 17 height 17
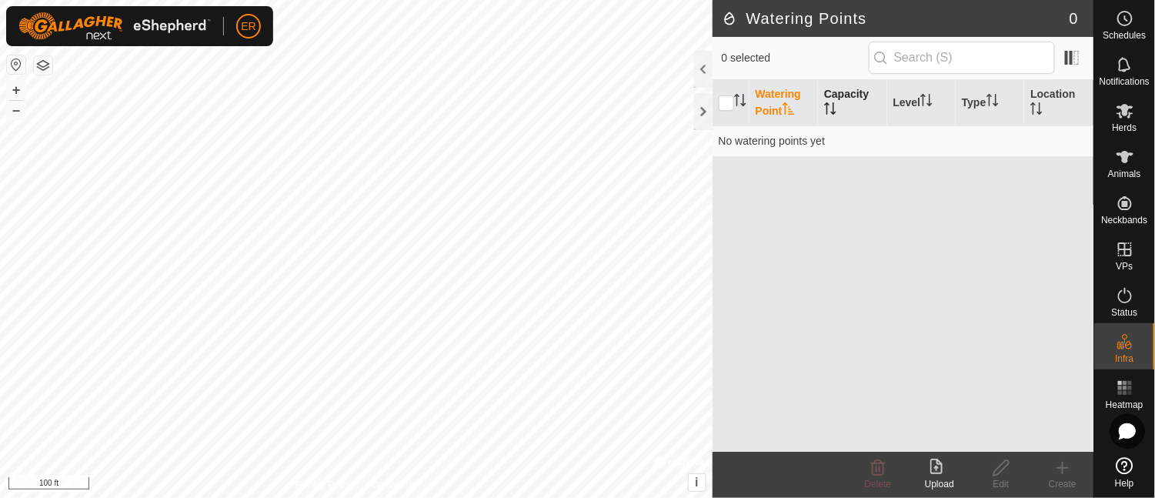
click at [833, 108] on icon "Activate to sort" at bounding box center [833, 108] width 2 height 12
click at [794, 112] on icon "Activate to sort" at bounding box center [790, 113] width 5 height 3
click at [728, 97] on input "checkbox" at bounding box center [725, 102] width 15 height 15
checkbox input "true"
click at [736, 90] on th at bounding box center [730, 103] width 37 height 46
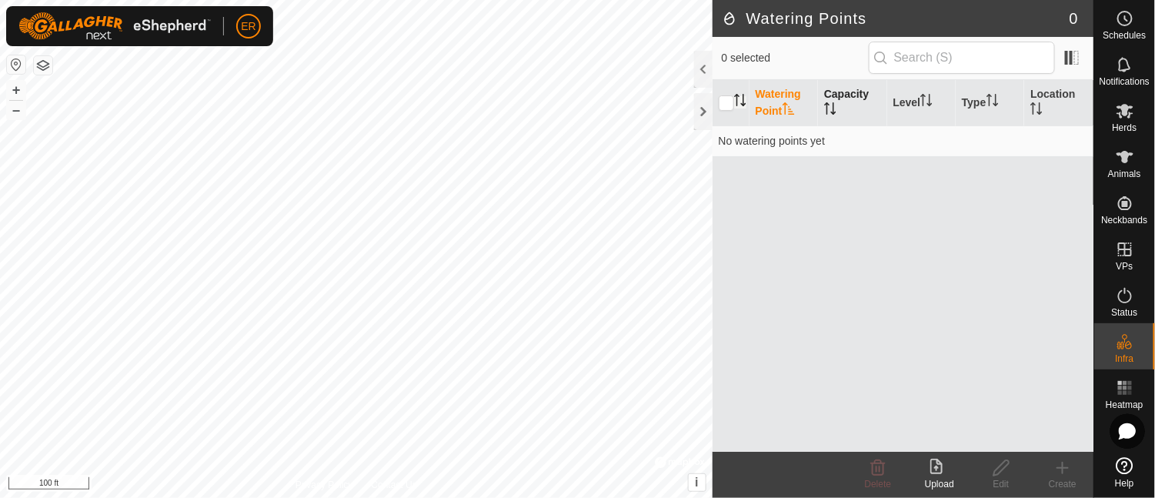
click at [741, 100] on icon "Activate to sort" at bounding box center [740, 100] width 12 height 12
click at [705, 61] on div at bounding box center [703, 69] width 18 height 37
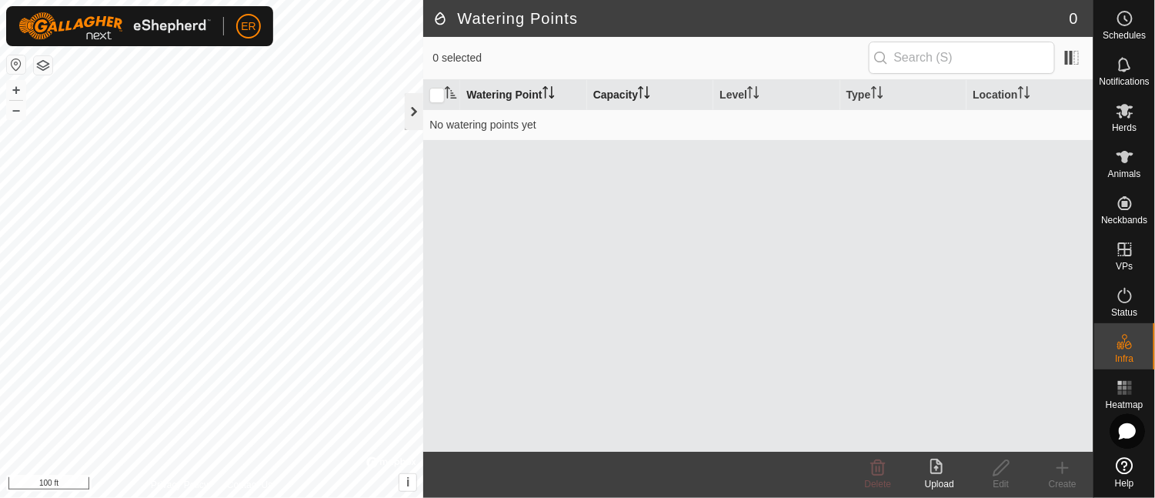
click at [412, 111] on div at bounding box center [414, 111] width 18 height 37
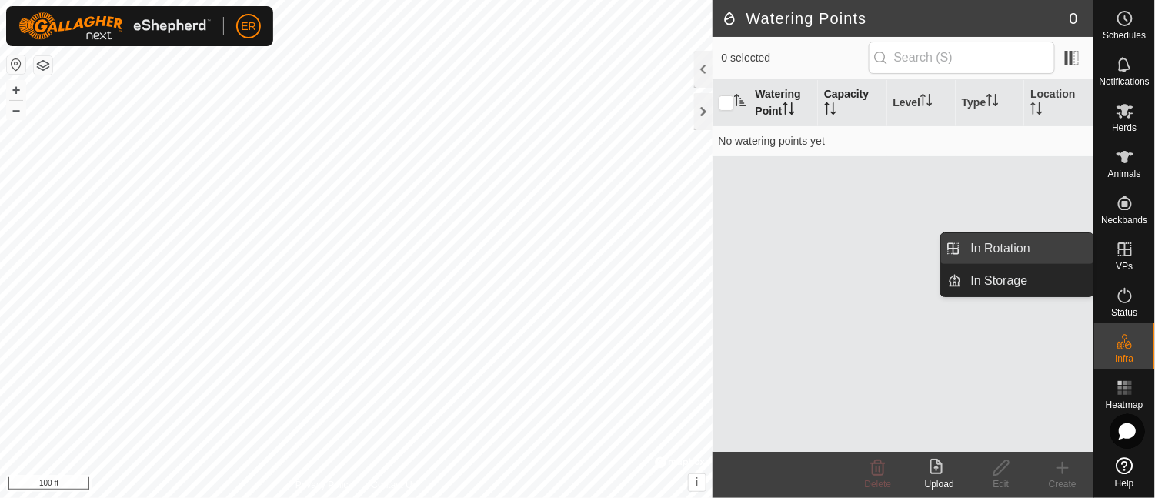
click at [1019, 246] on link "In Rotation" at bounding box center [1028, 248] width 132 height 31
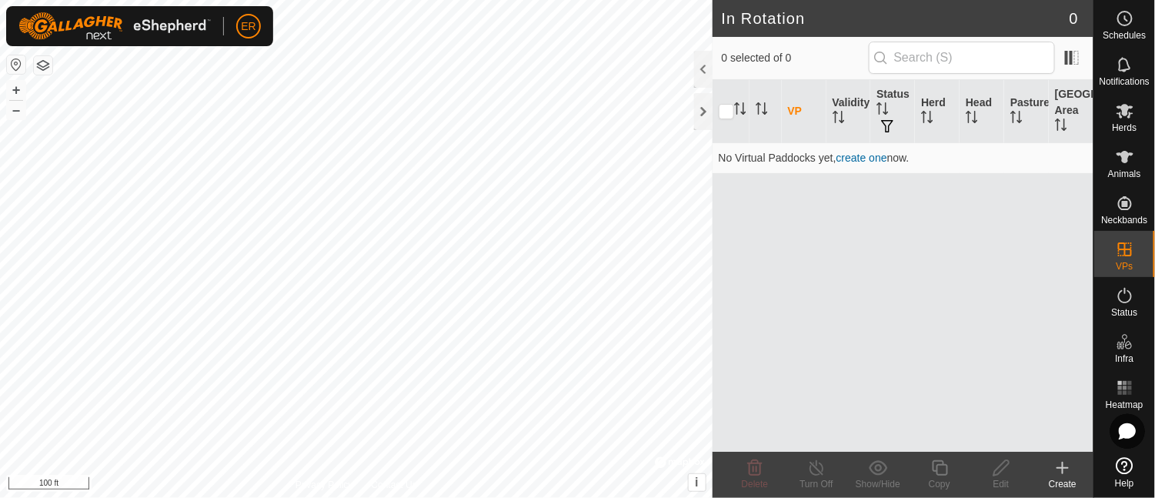
click at [1063, 465] on icon at bounding box center [1062, 467] width 18 height 18
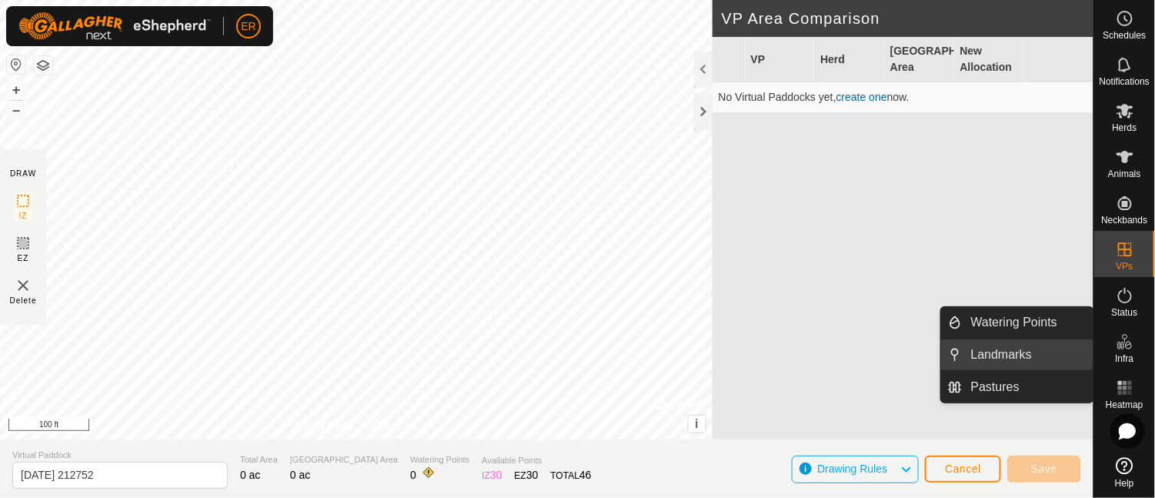
click at [1007, 352] on link "Landmarks" at bounding box center [1028, 354] width 132 height 31
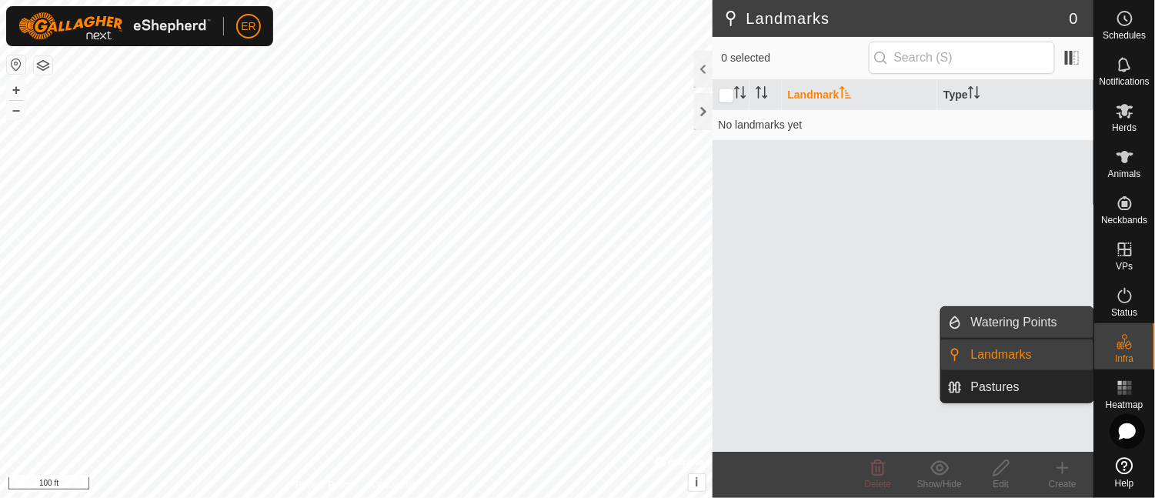
click at [998, 319] on link "Watering Points" at bounding box center [1028, 322] width 132 height 31
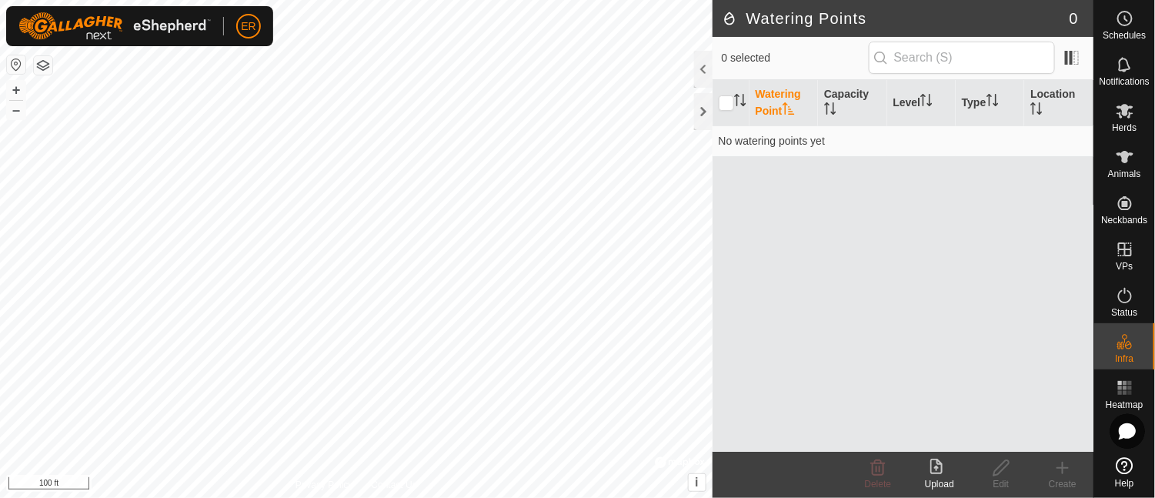
click at [934, 471] on icon at bounding box center [939, 467] width 18 height 18
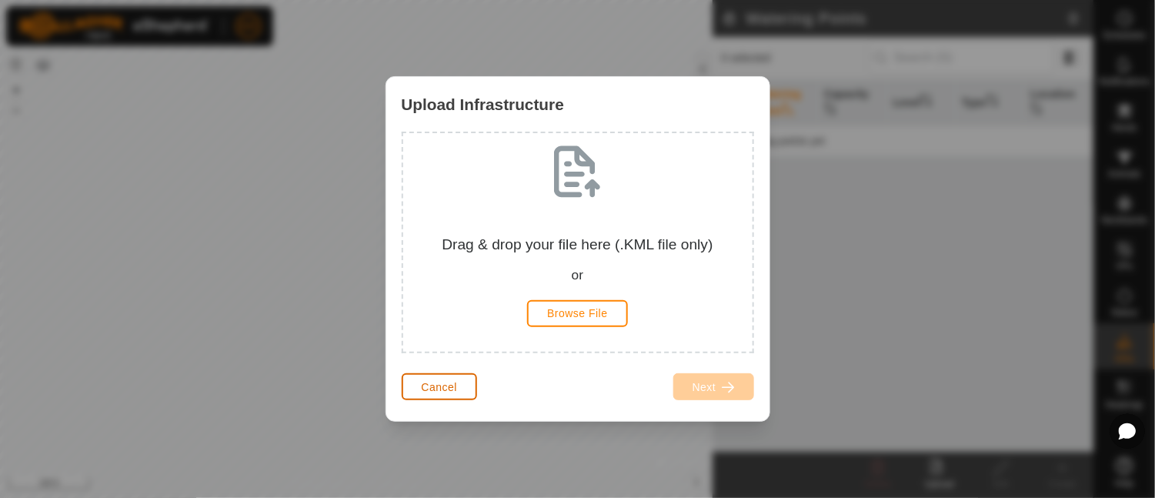
click at [454, 388] on span "Cancel" at bounding box center [440, 387] width 36 height 12
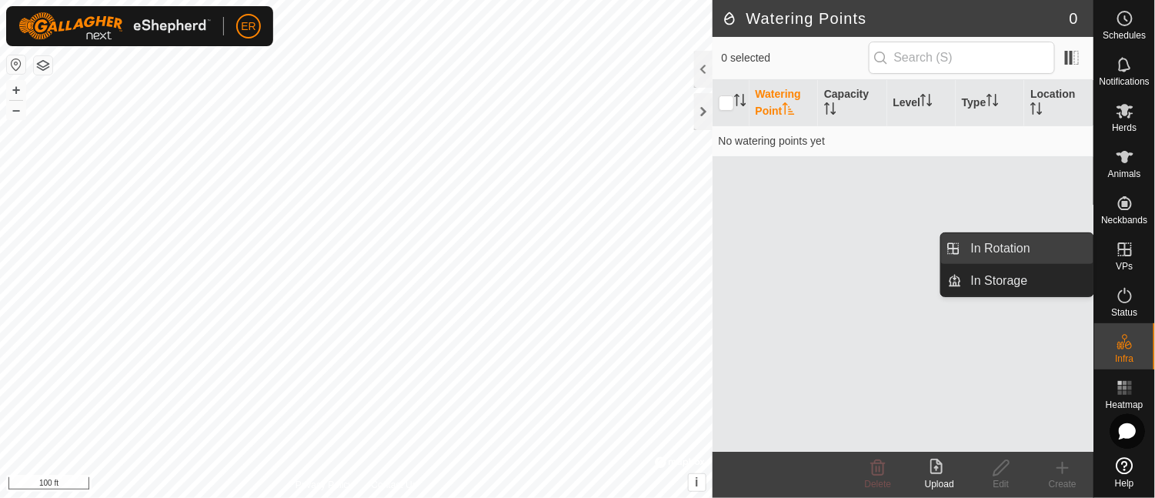
click at [1005, 248] on link "In Rotation" at bounding box center [1028, 248] width 132 height 31
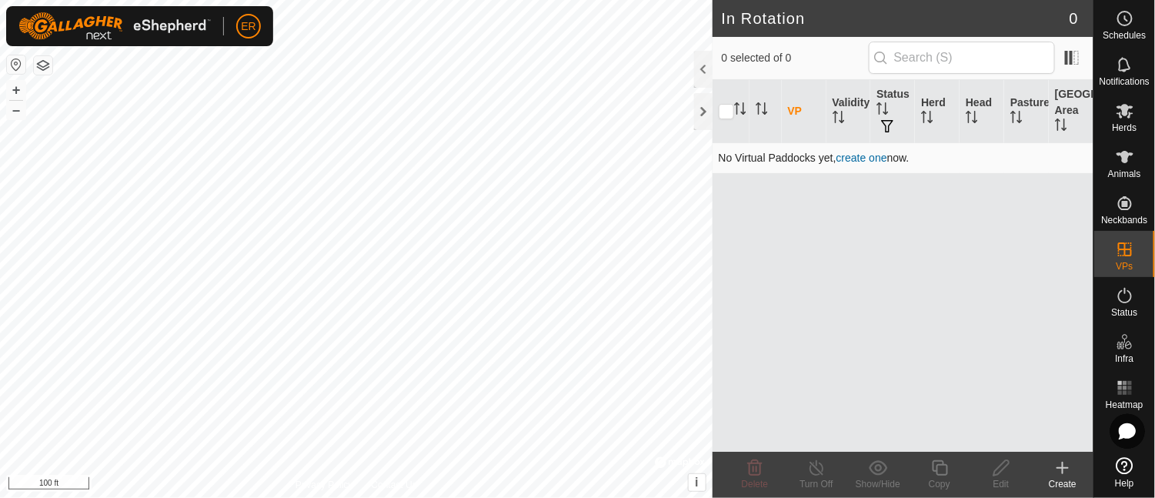
click at [873, 155] on link "create one" at bounding box center [861, 158] width 51 height 12
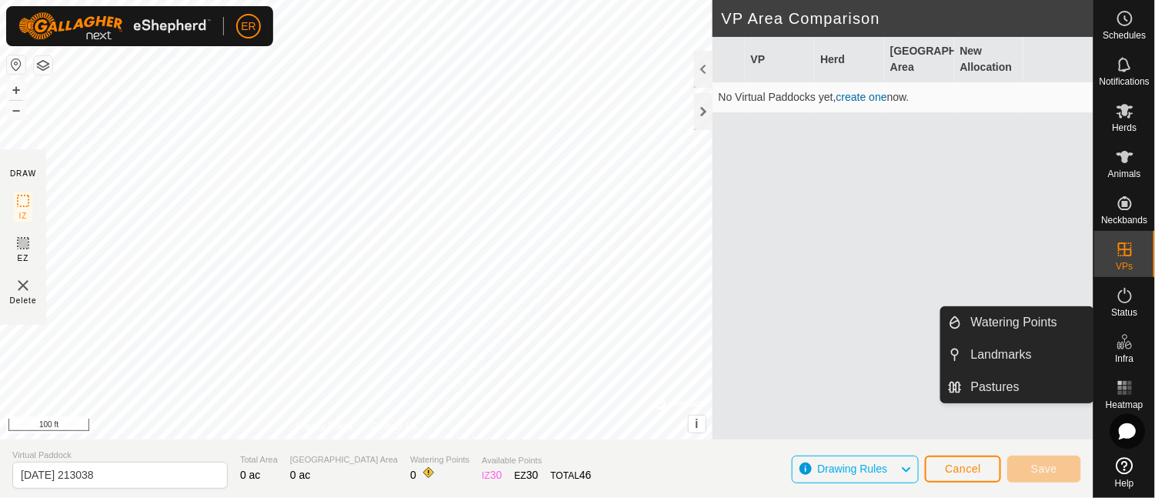
click at [1125, 347] on icon at bounding box center [1124, 341] width 18 height 18
click at [955, 322] on li "Watering Points" at bounding box center [1017, 322] width 152 height 31
click at [958, 322] on li "Watering Points" at bounding box center [1017, 322] width 152 height 31
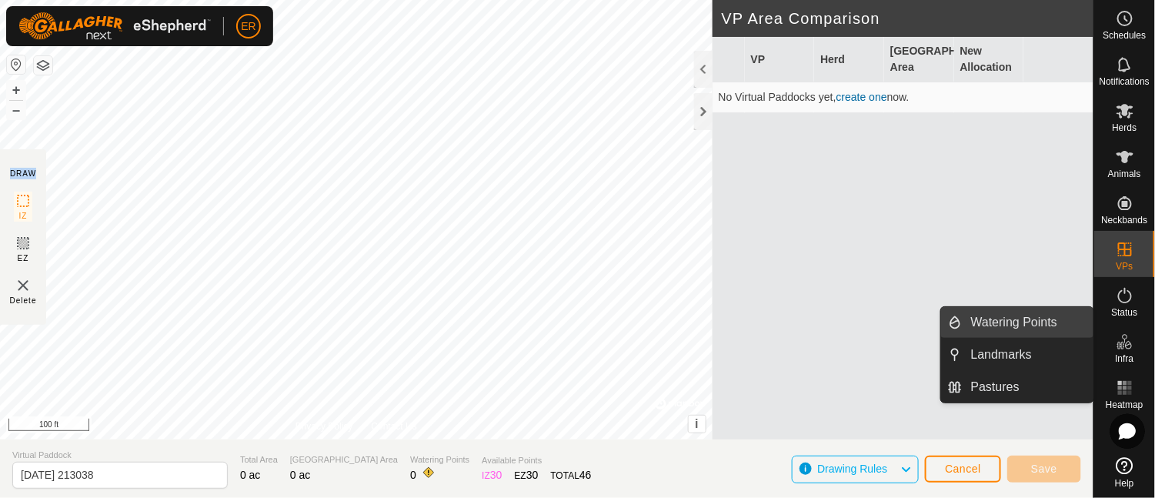
click at [978, 321] on link "Watering Points" at bounding box center [1028, 322] width 132 height 31
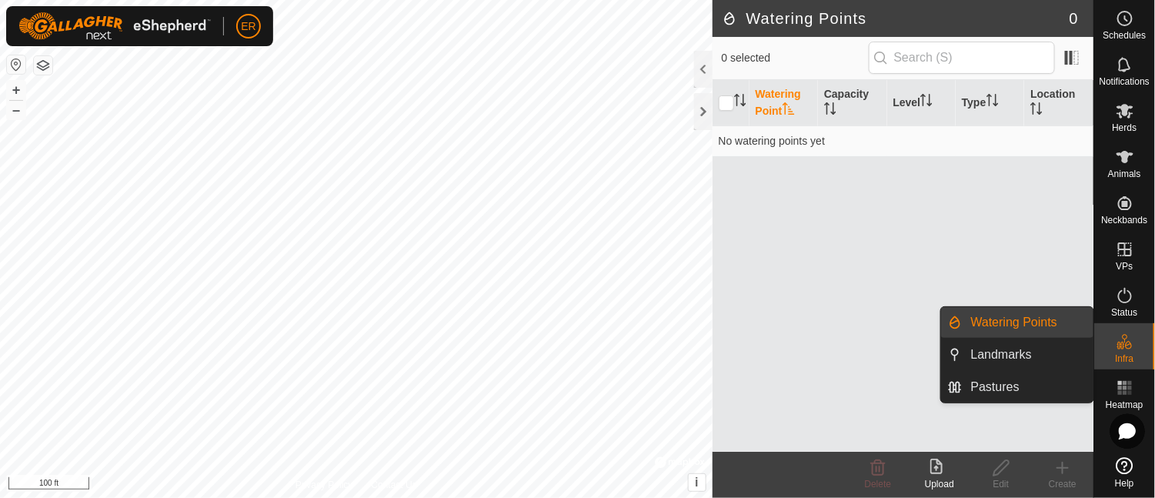
click at [950, 324] on li "Watering Points" at bounding box center [1017, 322] width 152 height 31
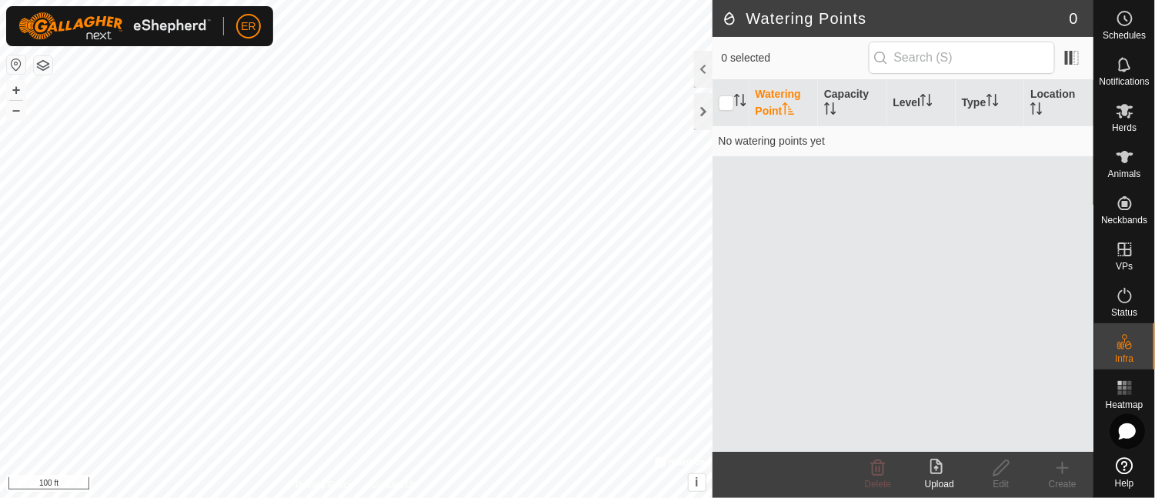
click at [1062, 470] on icon at bounding box center [1062, 467] width 0 height 11
click at [1125, 467] on icon at bounding box center [1124, 465] width 17 height 17
click at [901, 53] on input "text" at bounding box center [961, 58] width 186 height 32
click at [1119, 462] on icon at bounding box center [1124, 465] width 17 height 17
click at [728, 22] on h2 "Watering Points" at bounding box center [896, 18] width 348 height 18
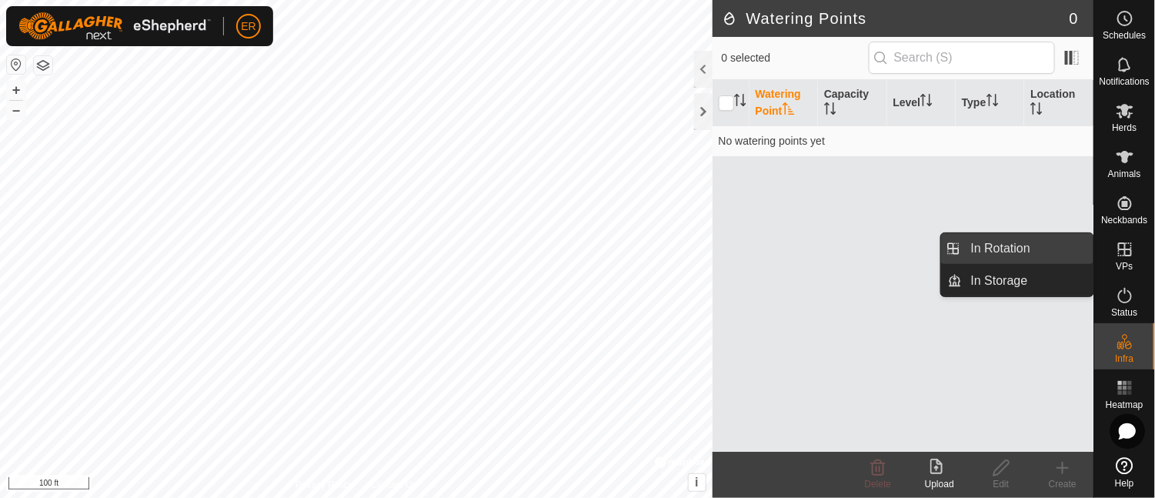
click at [1032, 245] on link "In Rotation" at bounding box center [1028, 248] width 132 height 31
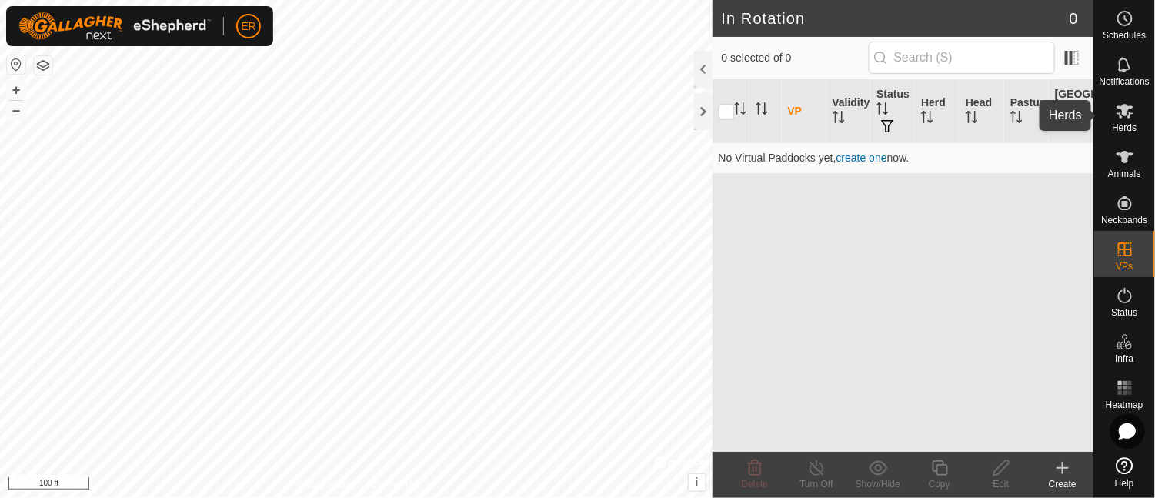
click at [1124, 110] on icon at bounding box center [1124, 111] width 17 height 15
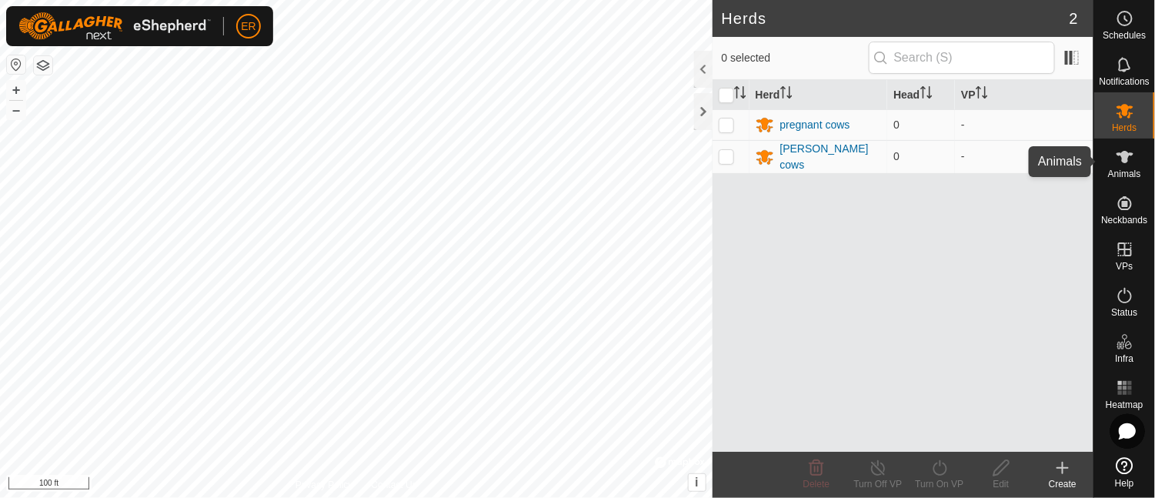
click at [1123, 156] on icon at bounding box center [1124, 157] width 17 height 12
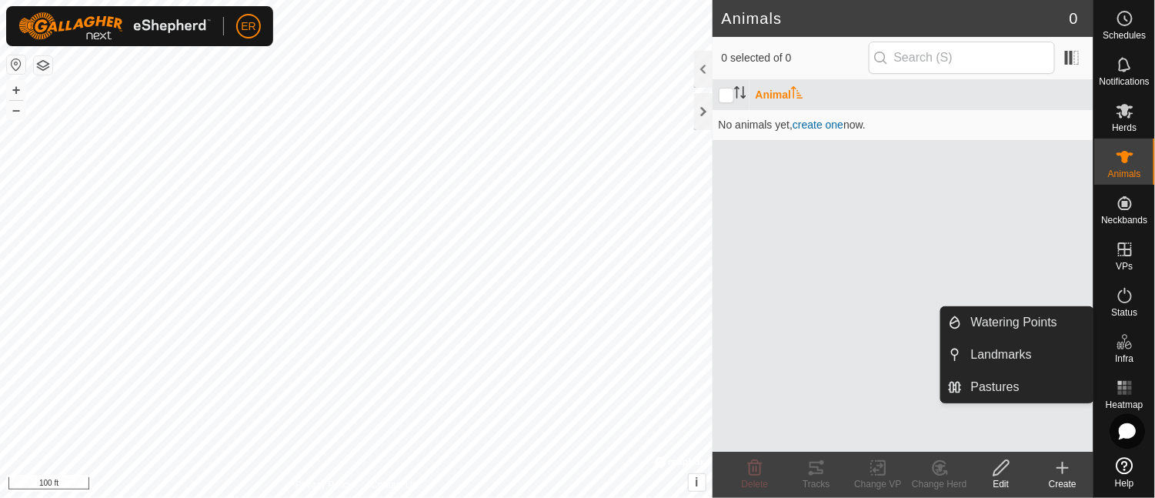
click at [1123, 342] on icon at bounding box center [1124, 341] width 18 height 18
click at [1044, 320] on link "Watering Points" at bounding box center [1028, 322] width 132 height 31
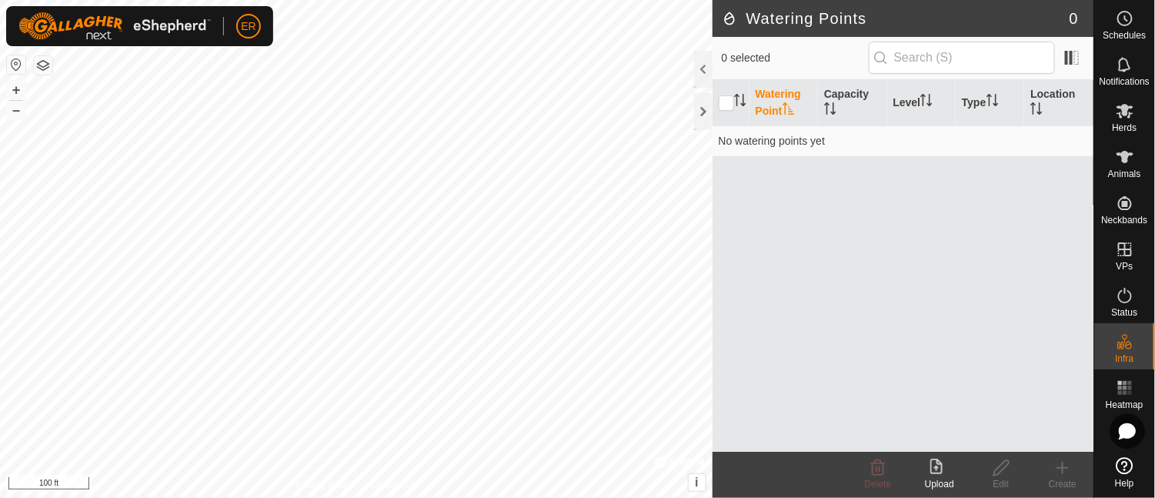
click at [1064, 468] on icon at bounding box center [1062, 468] width 11 height 0
click at [1059, 443] on div "Watering Point Capacity Level Type Location No watering points yet" at bounding box center [902, 266] width 381 height 372
click at [1065, 55] on span at bounding box center [1071, 57] width 25 height 25
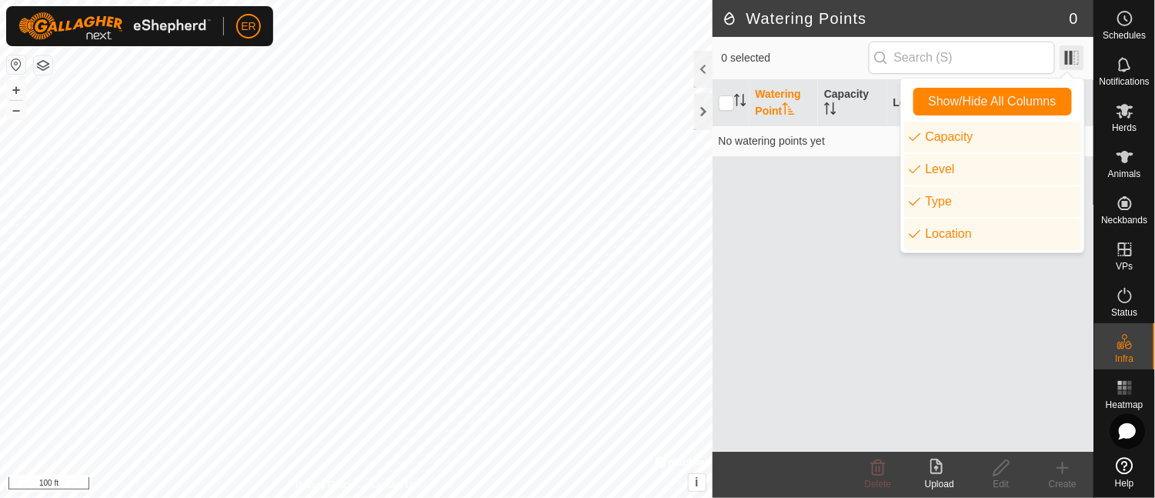
click at [1077, 55] on span at bounding box center [1071, 57] width 25 height 25
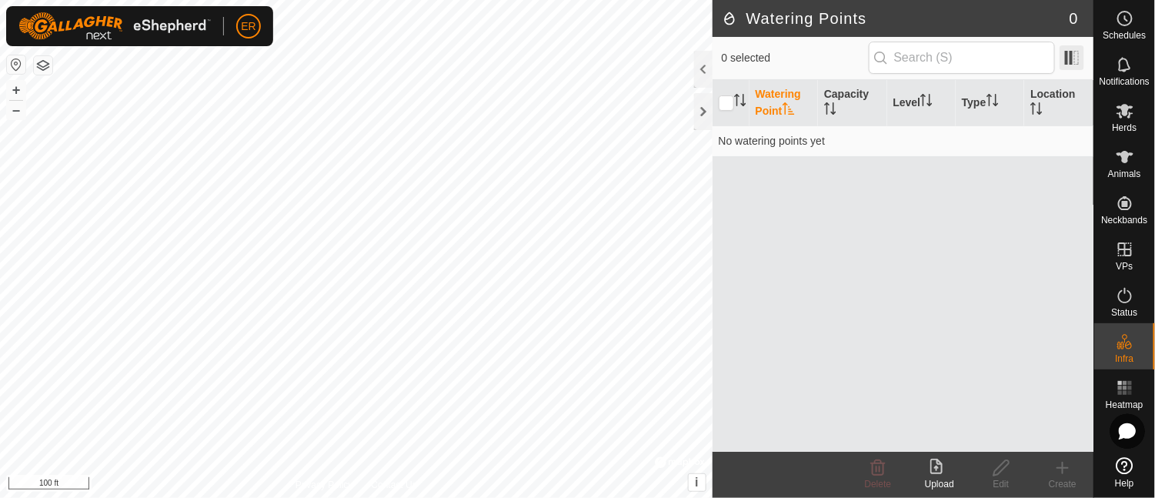
click at [1077, 55] on span at bounding box center [1071, 57] width 25 height 25
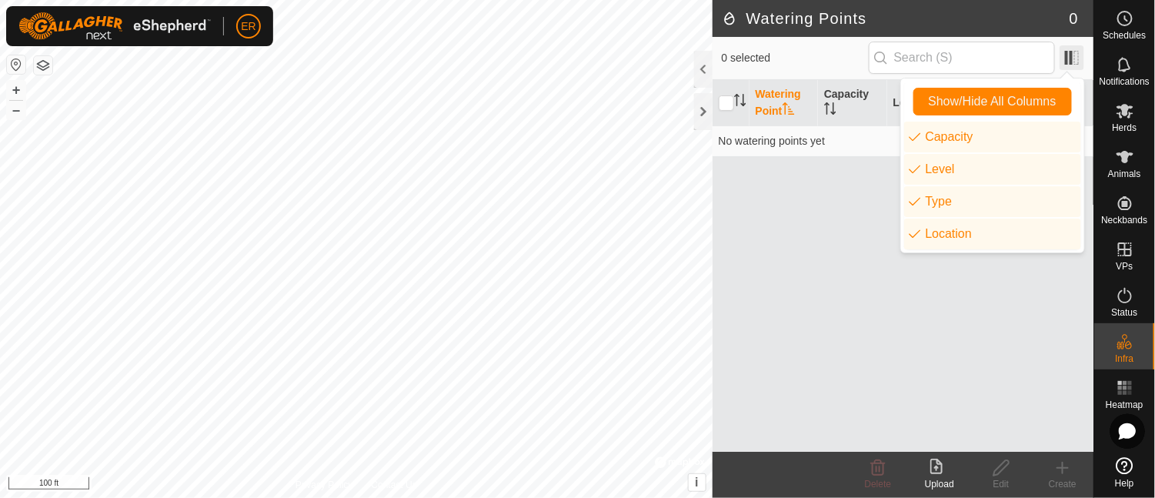
click at [1063, 56] on span at bounding box center [1071, 57] width 25 height 25
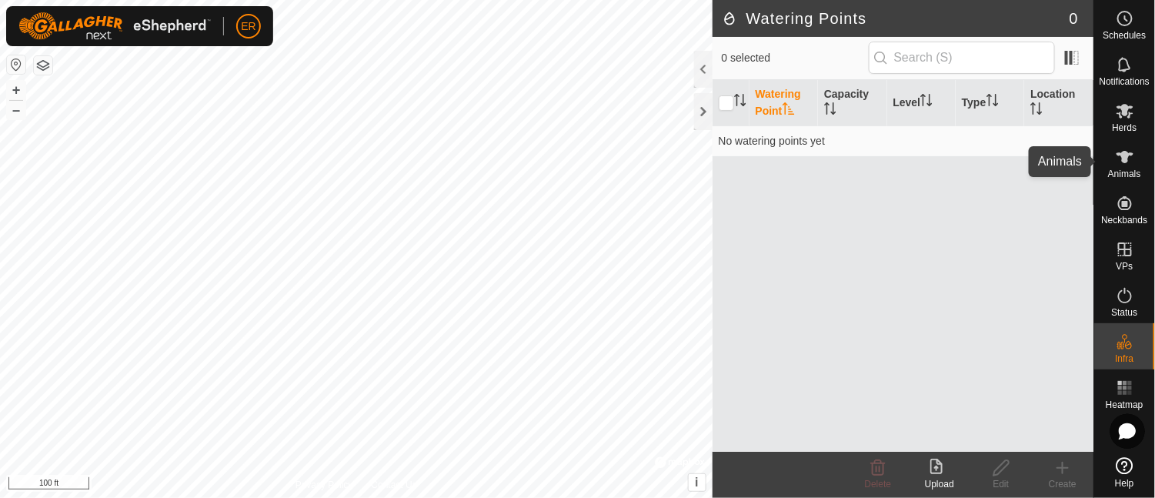
click at [1125, 153] on icon at bounding box center [1124, 157] width 17 height 12
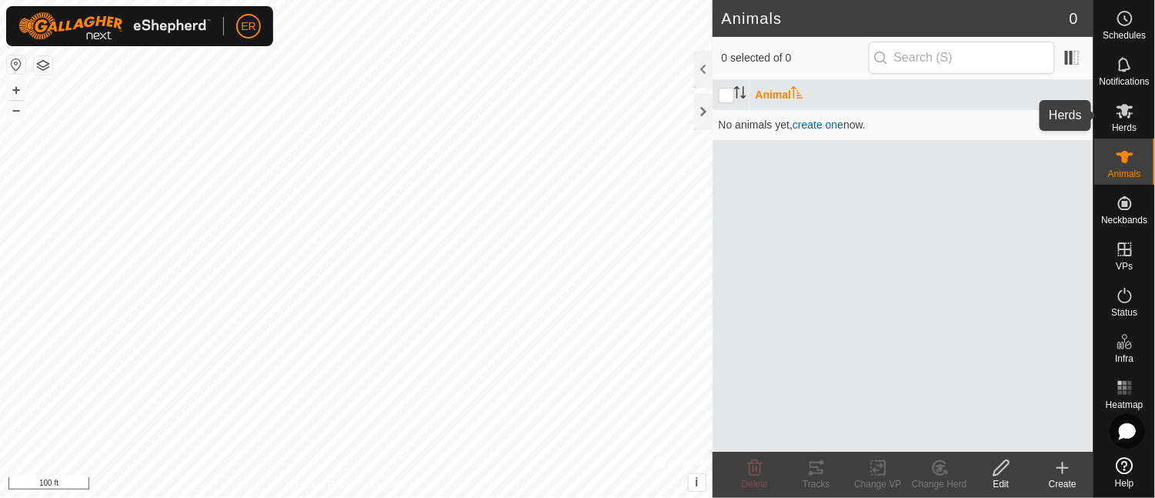
click at [1122, 113] on icon at bounding box center [1124, 111] width 17 height 15
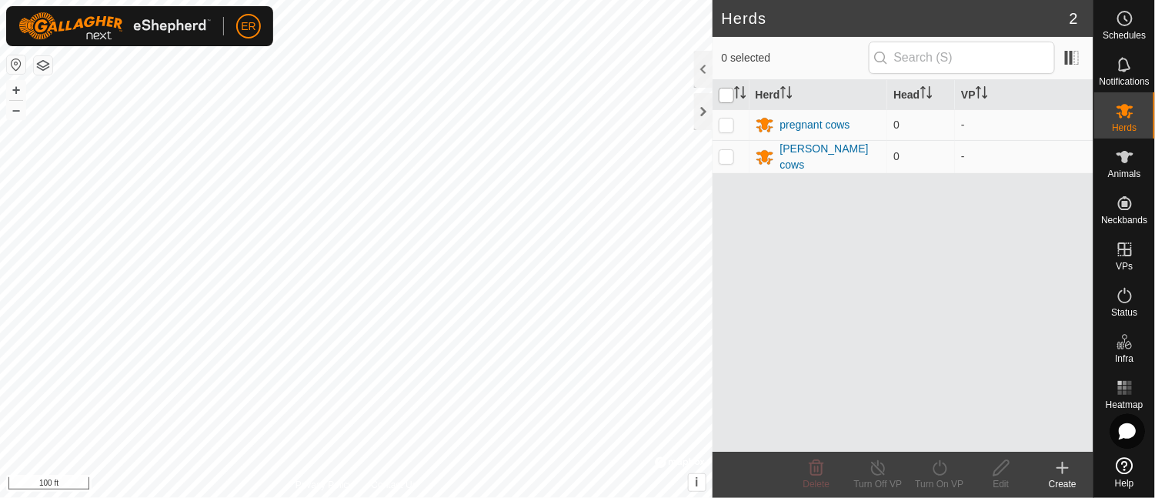
click at [730, 91] on input "checkbox" at bounding box center [725, 95] width 15 height 15
checkbox input "true"
click at [731, 91] on input "checkbox" at bounding box center [725, 95] width 15 height 15
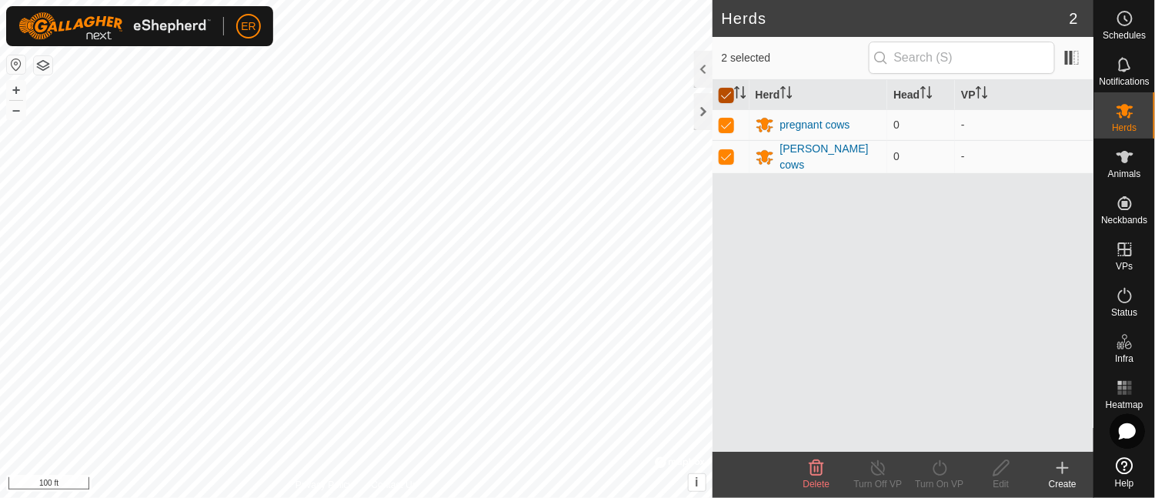
checkbox input "false"
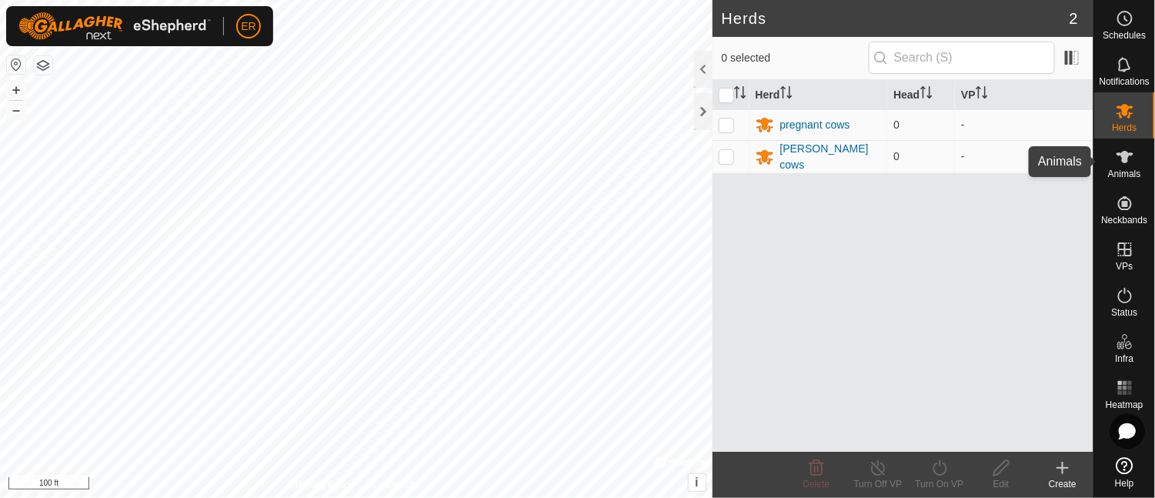
click at [1121, 155] on icon at bounding box center [1124, 157] width 17 height 12
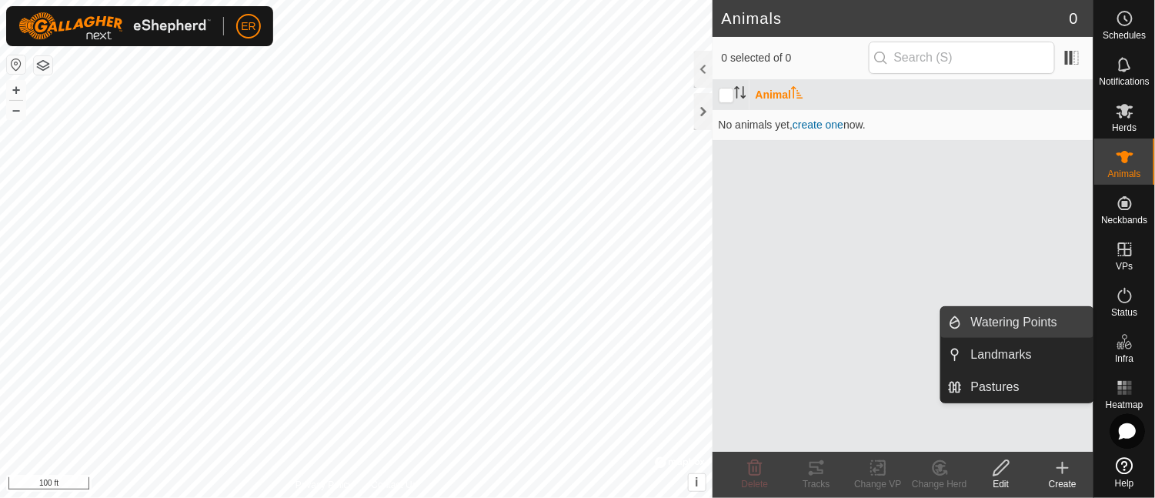
click at [1032, 320] on link "Watering Points" at bounding box center [1028, 322] width 132 height 31
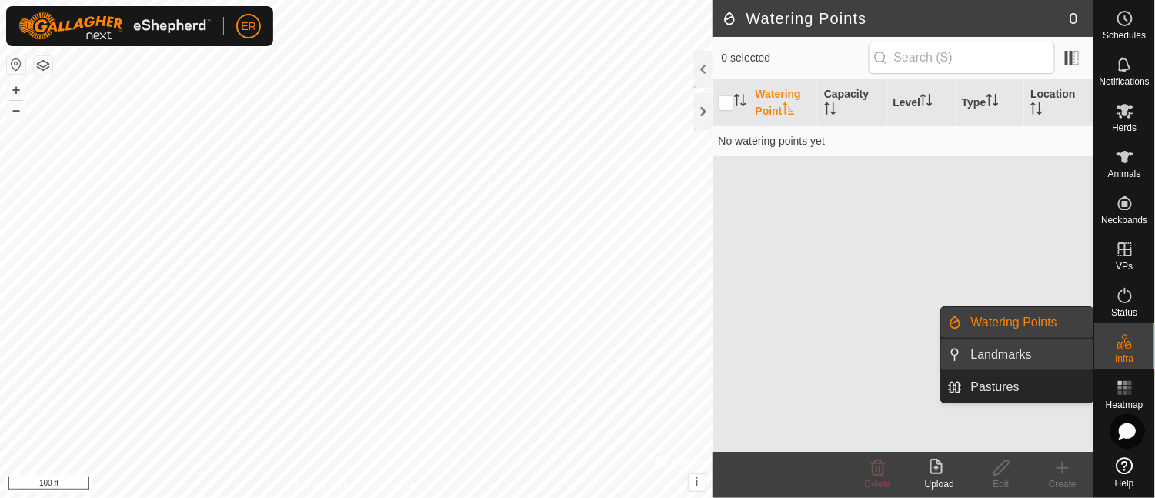
click at [1008, 357] on link "Landmarks" at bounding box center [1028, 354] width 132 height 31
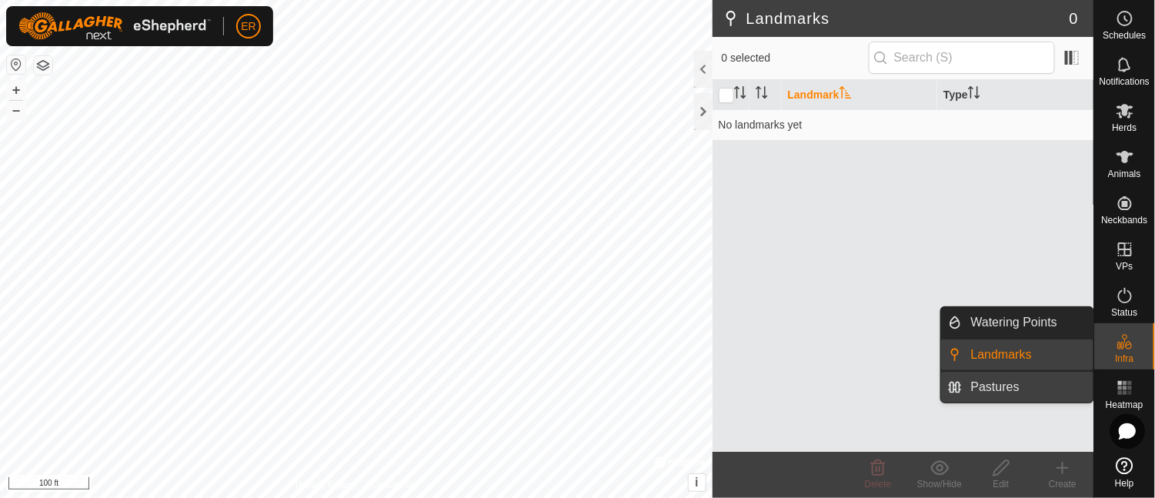
click at [998, 389] on link "Pastures" at bounding box center [1028, 387] width 132 height 31
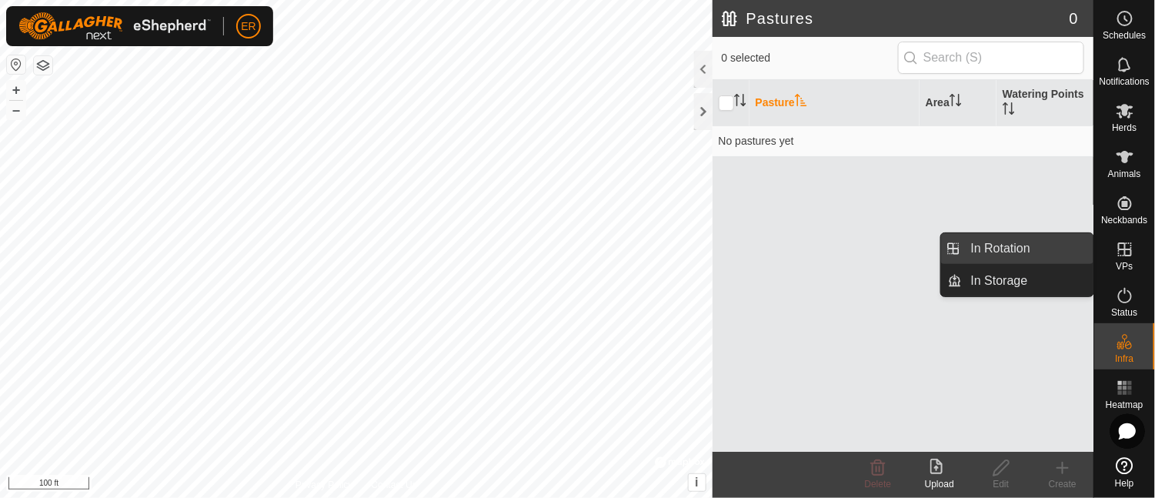
click at [1055, 244] on link "In Rotation" at bounding box center [1028, 248] width 132 height 31
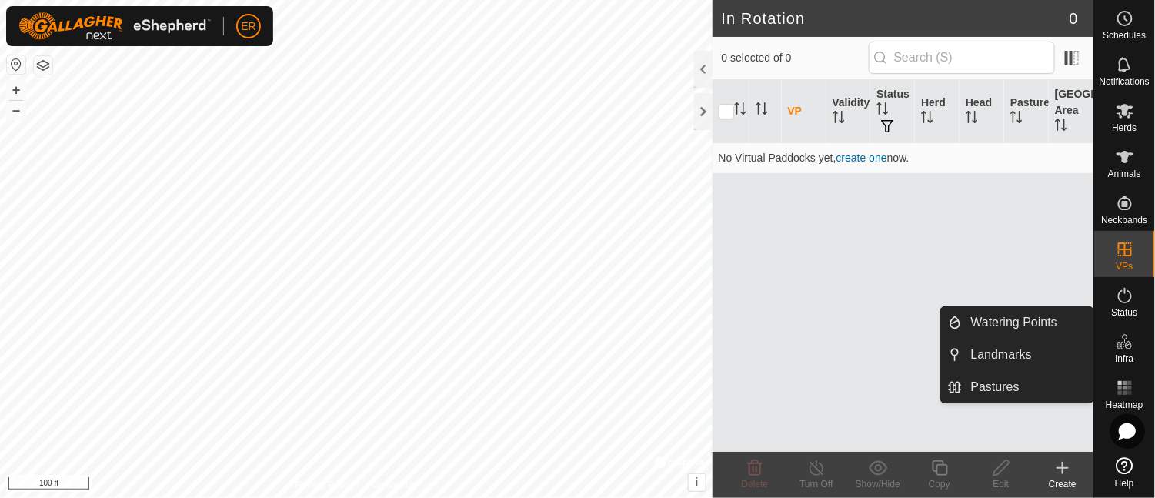
click at [1121, 347] on icon at bounding box center [1124, 341] width 18 height 18
click at [1033, 320] on link "Watering Points" at bounding box center [1028, 322] width 132 height 31
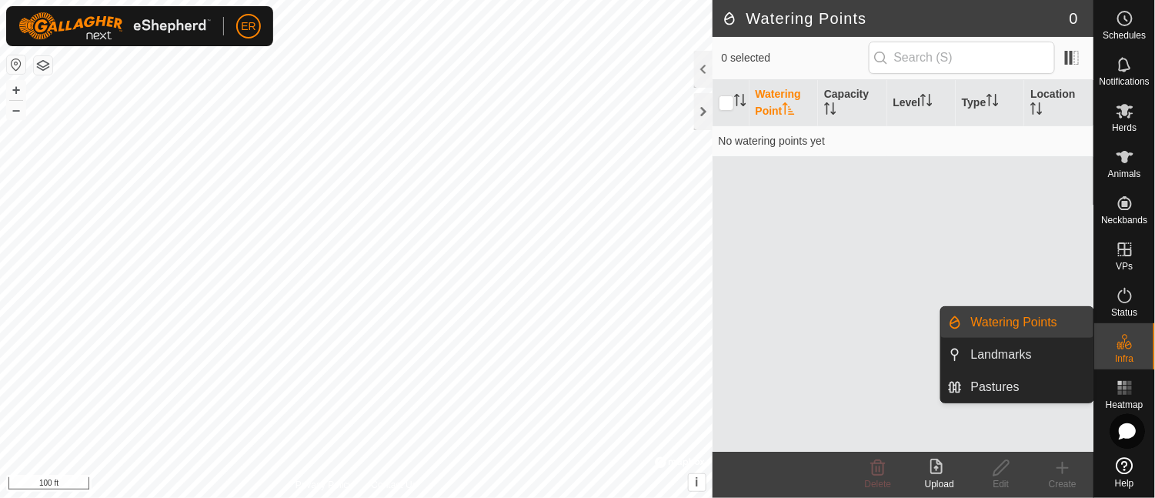
click at [1033, 320] on link "Watering Points" at bounding box center [1028, 322] width 132 height 31
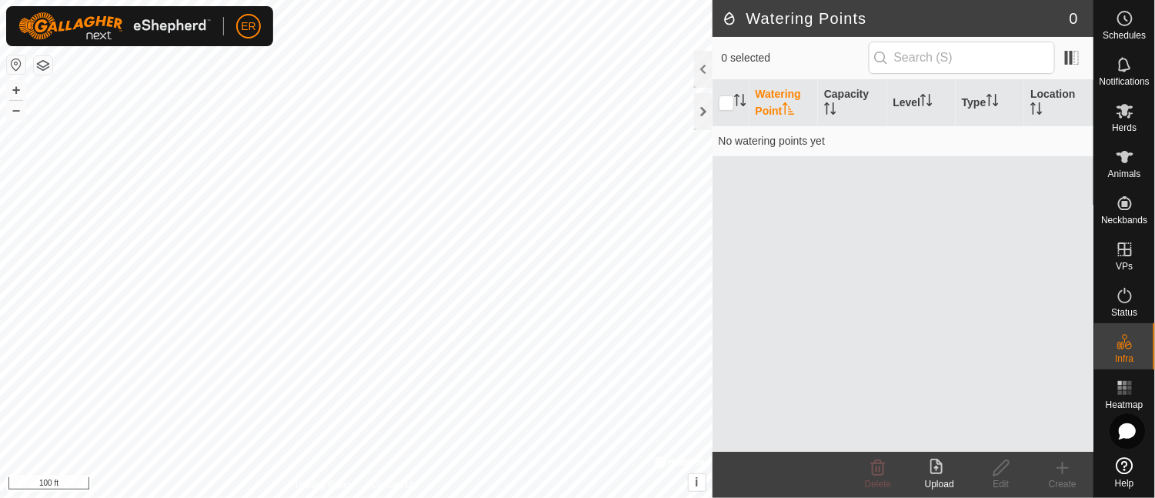
click at [1118, 466] on icon at bounding box center [1124, 465] width 17 height 17
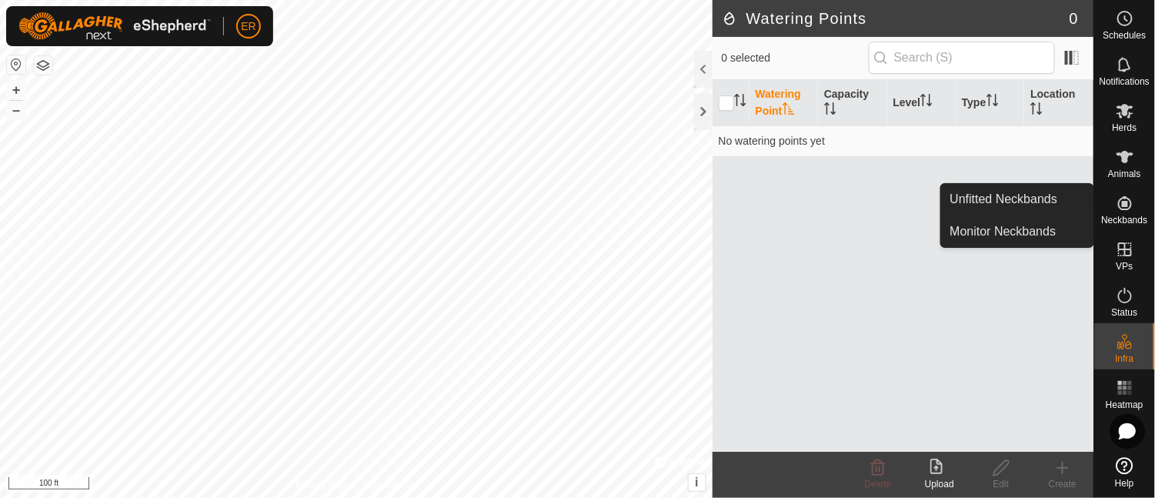
click at [1122, 198] on icon at bounding box center [1125, 203] width 14 height 14
click at [1045, 195] on link "Unfitted Neckbands" at bounding box center [1017, 199] width 152 height 31
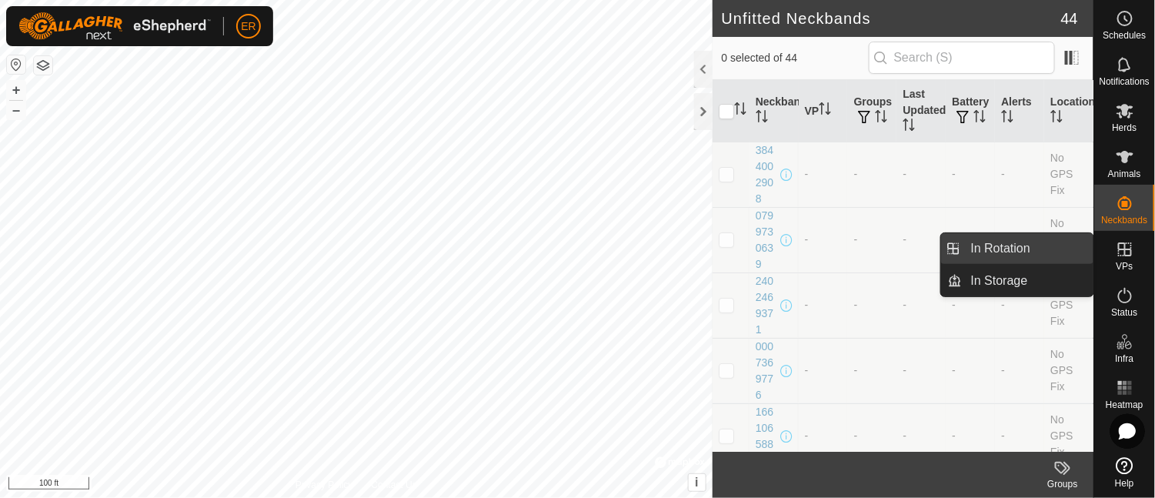
click at [1068, 242] on link "In Rotation" at bounding box center [1028, 248] width 132 height 31
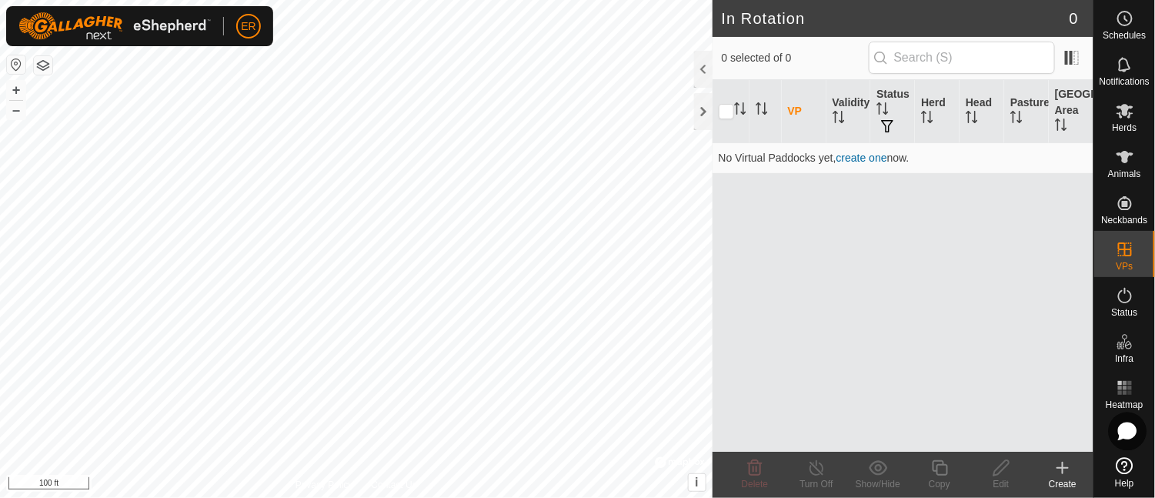
click at [1127, 432] on icon at bounding box center [1126, 431] width 17 height 16
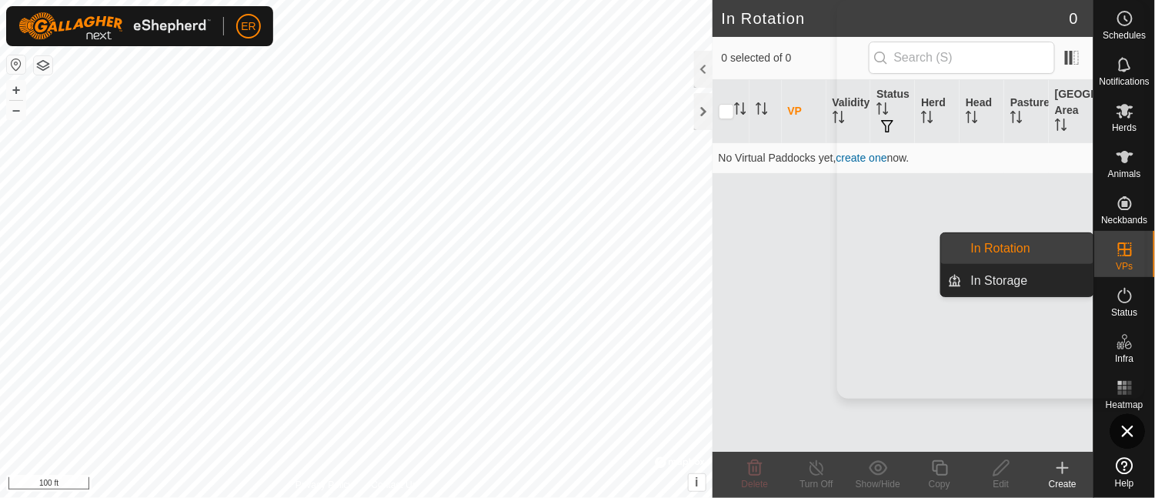
drag, startPoint x: 1145, startPoint y: 231, endPoint x: 1145, endPoint y: 245, distance: 13.8
click at [1145, 245] on div "VPs" at bounding box center [1124, 254] width 61 height 46
